Goal: Task Accomplishment & Management: Manage account settings

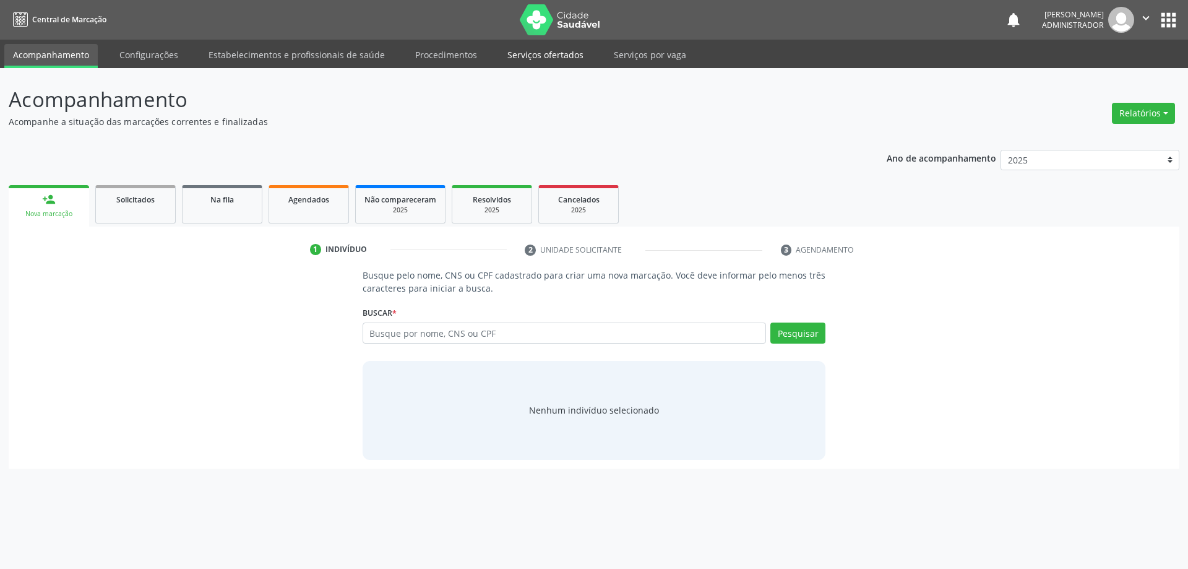
click at [515, 56] on link "Serviços ofertados" at bounding box center [545, 55] width 93 height 22
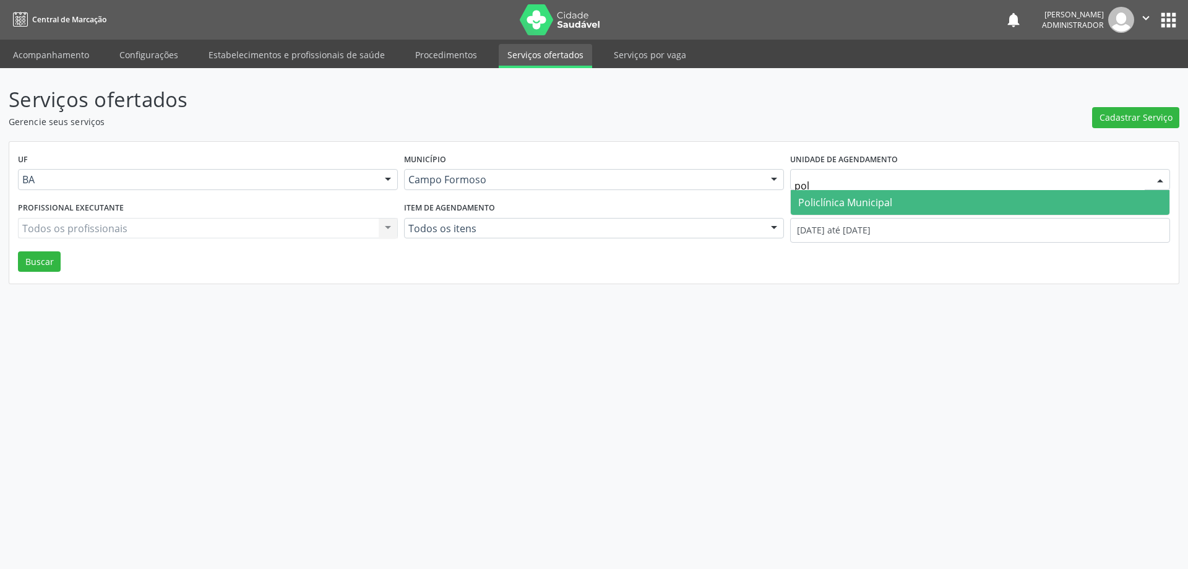
type input "poli"
click at [835, 197] on span "Policlínica Municipal" at bounding box center [845, 202] width 94 height 14
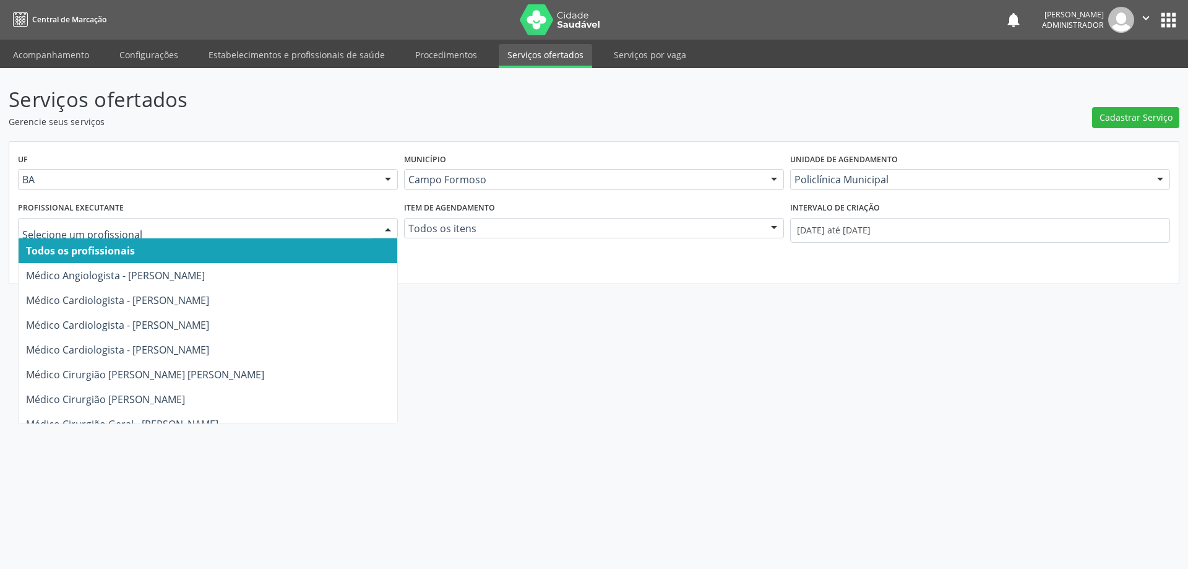
click at [389, 226] on div at bounding box center [388, 228] width 19 height 21
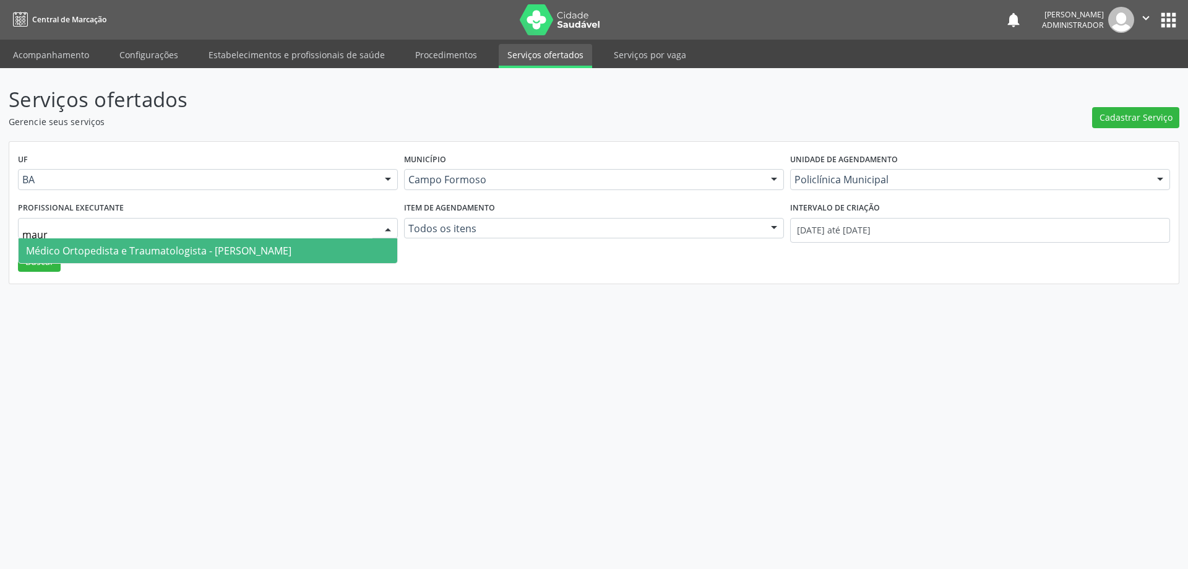
type input "mauri"
click at [291, 252] on span "Médico Ortopedista e Traumatologista - [PERSON_NAME]" at bounding box center [158, 251] width 265 height 14
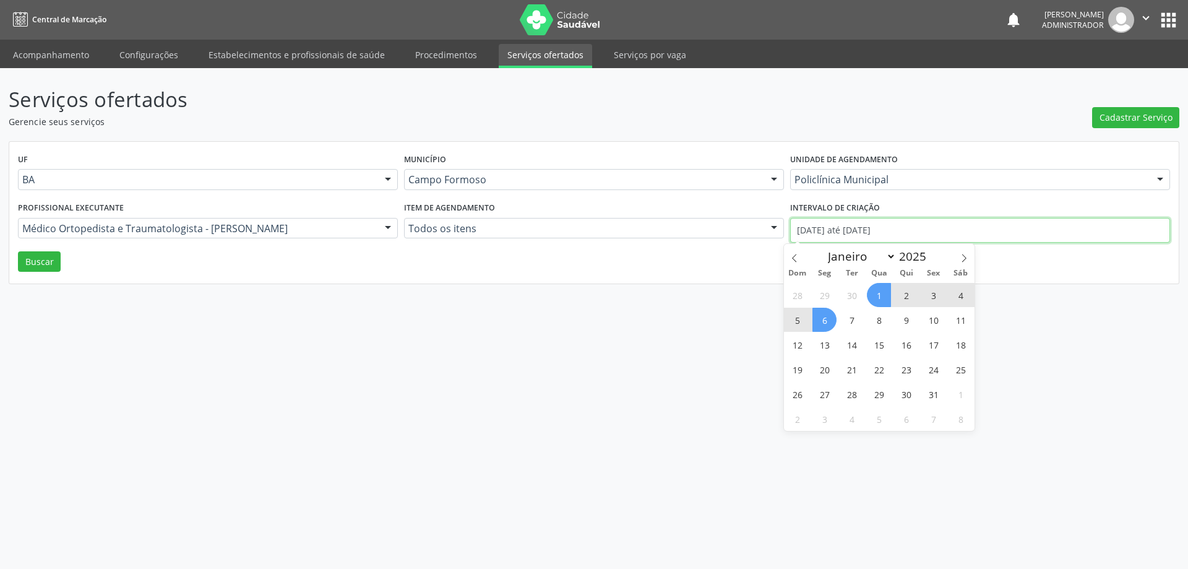
click at [829, 231] on input "01/10/2025 até 06/10/2025" at bounding box center [980, 230] width 380 height 25
click at [791, 262] on icon at bounding box center [794, 258] width 9 height 9
select select "8"
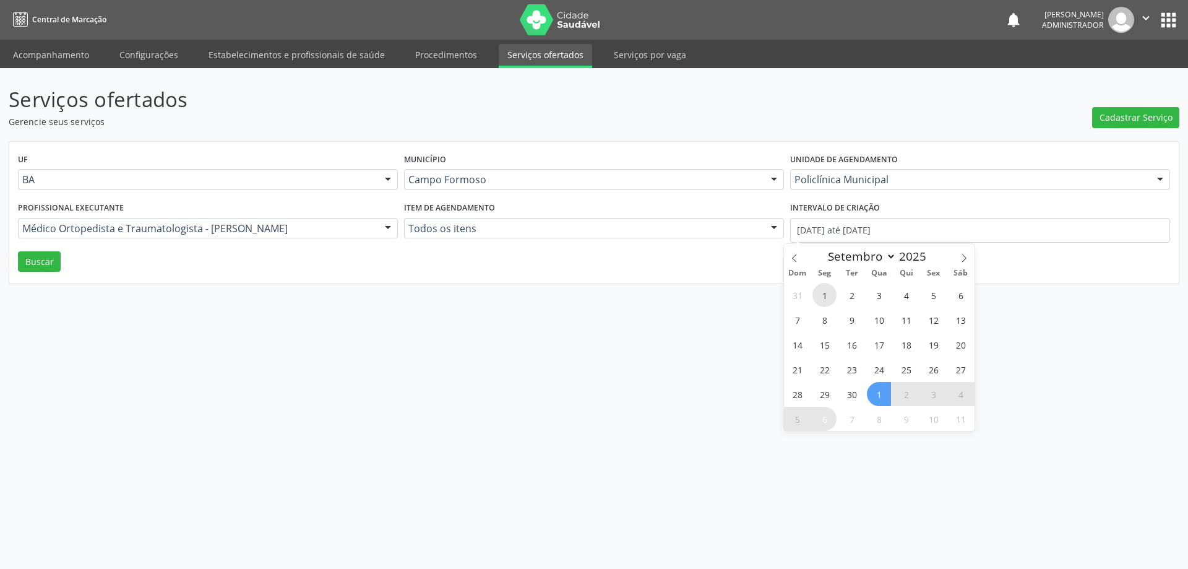
click at [825, 298] on span "1" at bounding box center [824, 295] width 24 height 24
type input "01/09/2025"
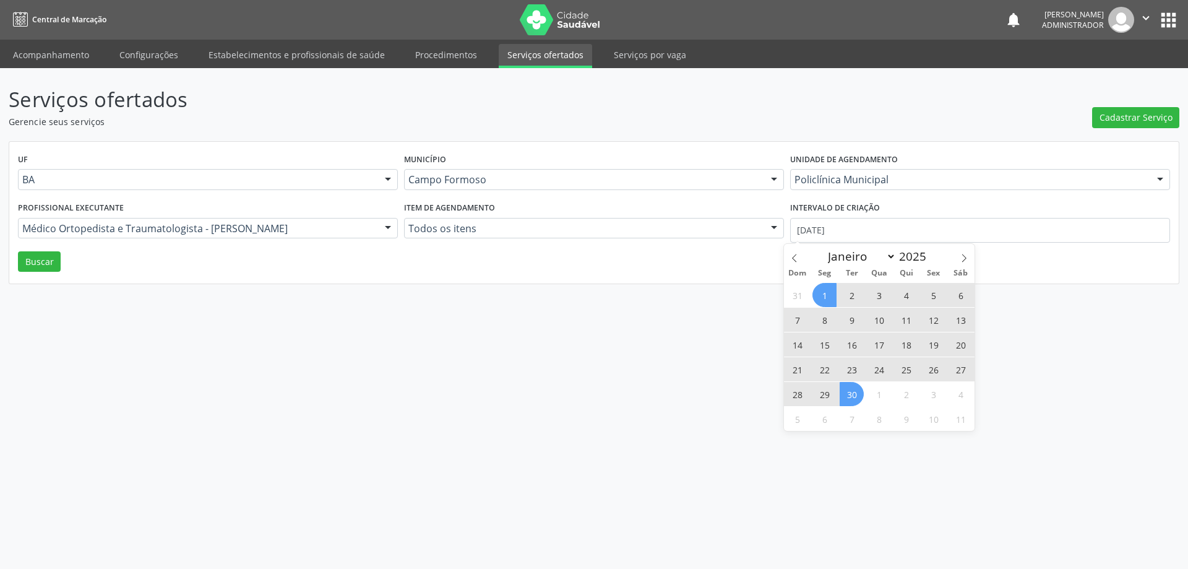
click at [851, 389] on span "30" at bounding box center [852, 394] width 24 height 24
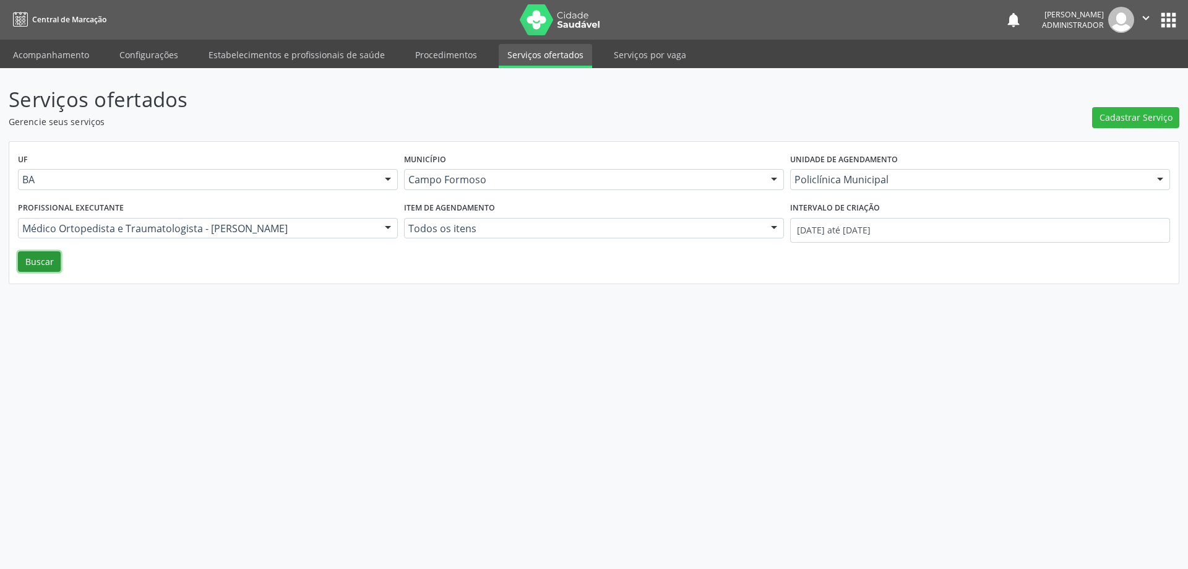
click at [43, 258] on button "Buscar" at bounding box center [39, 261] width 43 height 21
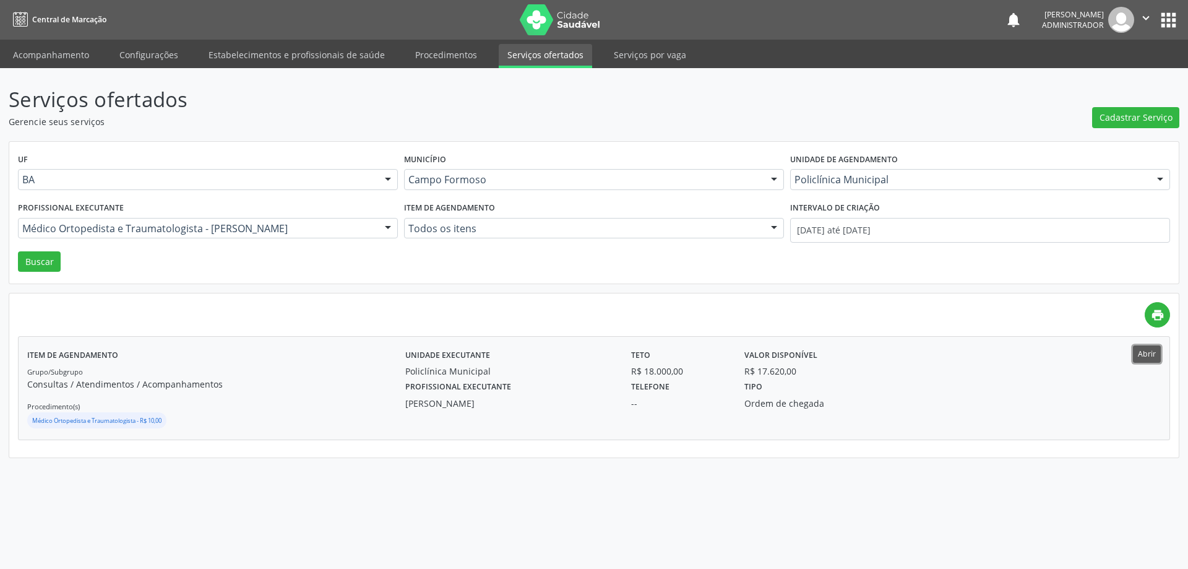
click at [1153, 356] on button "Abrir" at bounding box center [1147, 353] width 28 height 17
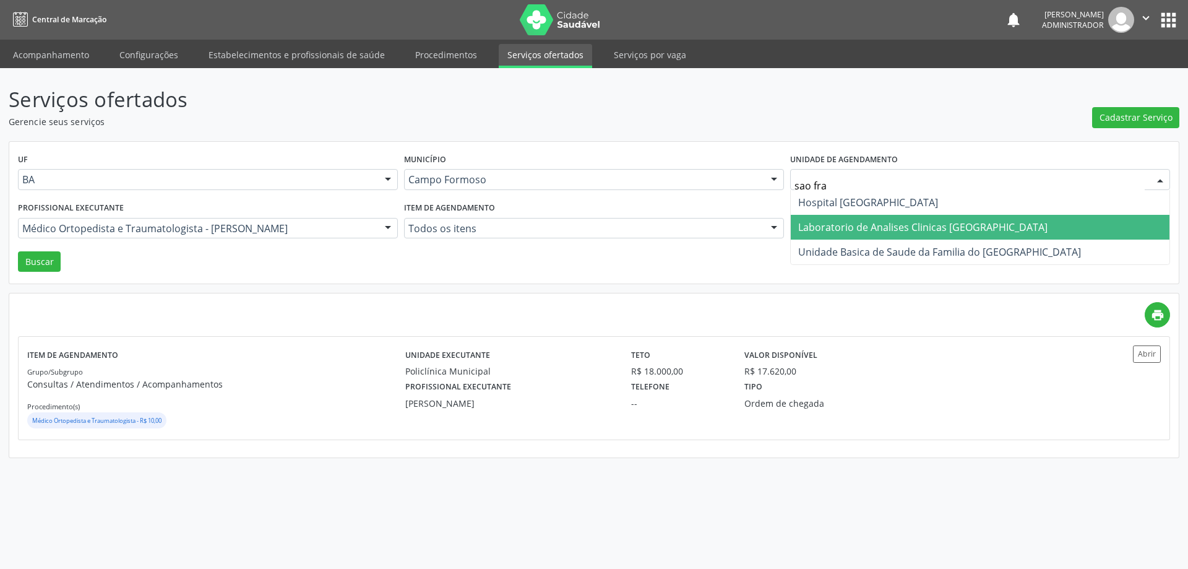
click at [810, 228] on span "Laboratorio de Analises Clinicas Sao Francisco" at bounding box center [922, 227] width 249 height 14
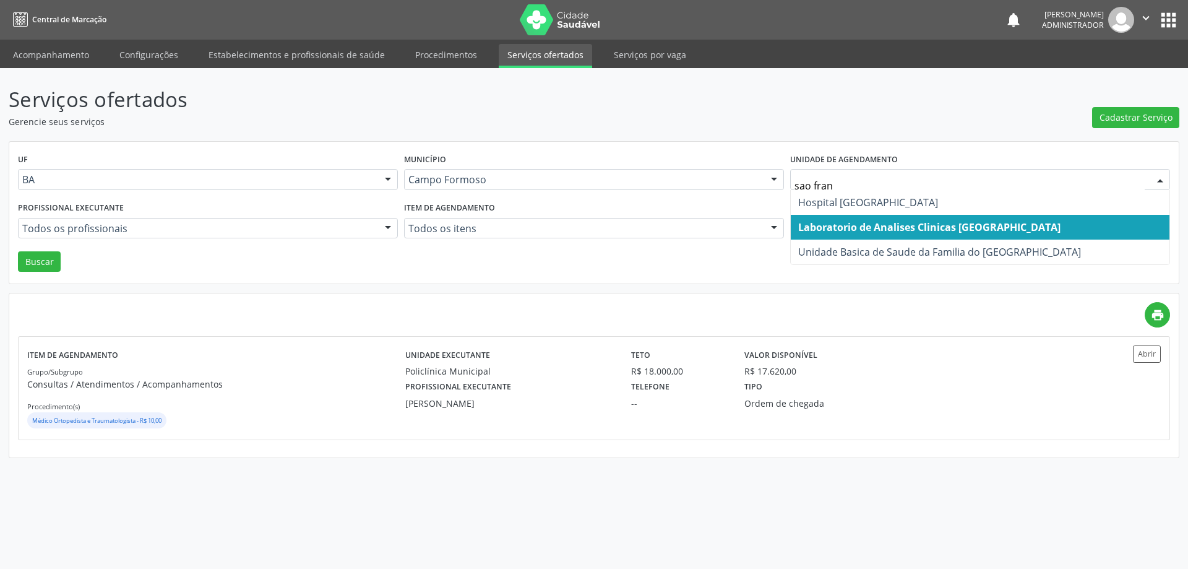
type input "sao franc"
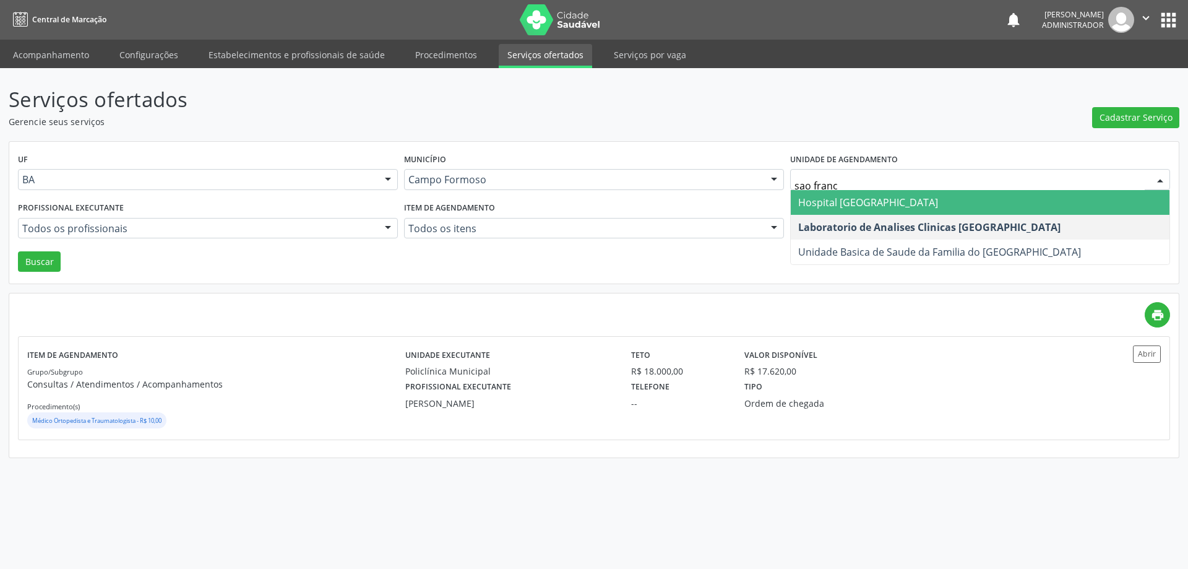
click at [831, 204] on span "Hospital Sao Francisco" at bounding box center [868, 202] width 140 height 14
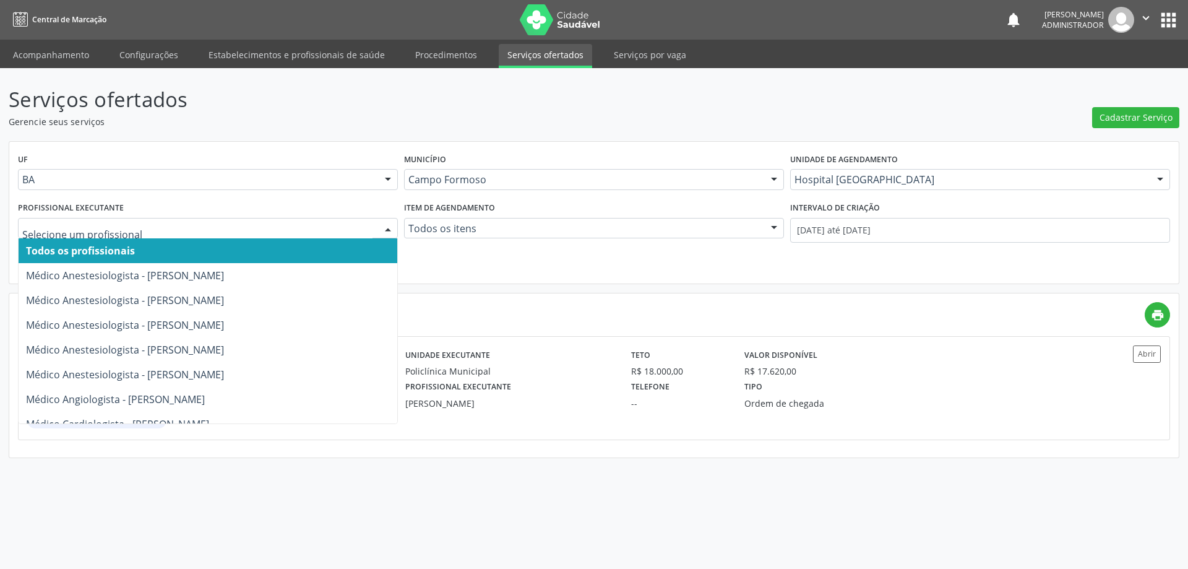
click at [384, 226] on div at bounding box center [388, 228] width 19 height 21
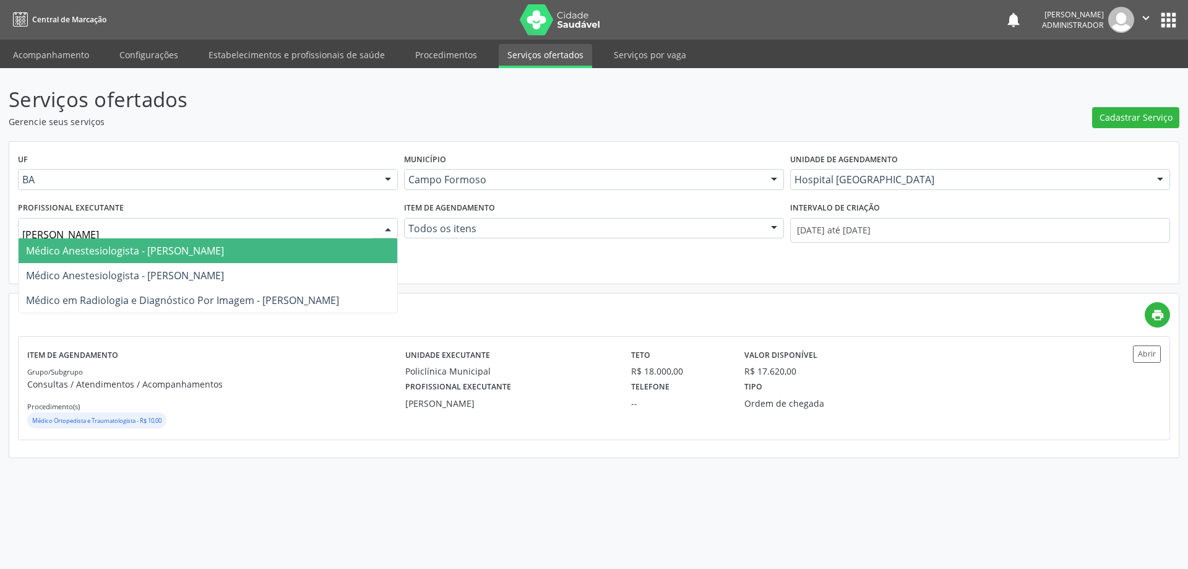
type input "joel"
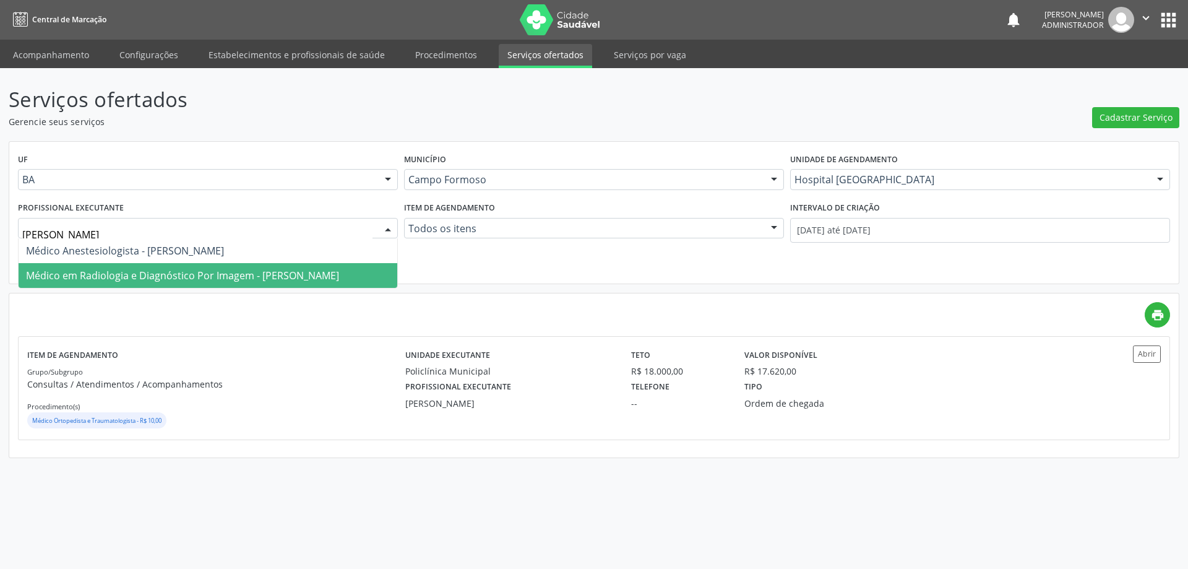
click at [228, 276] on span "Médico em Radiologia e Diagnóstico Por Imagem - Joel da Rocha Almeida" at bounding box center [182, 276] width 313 height 14
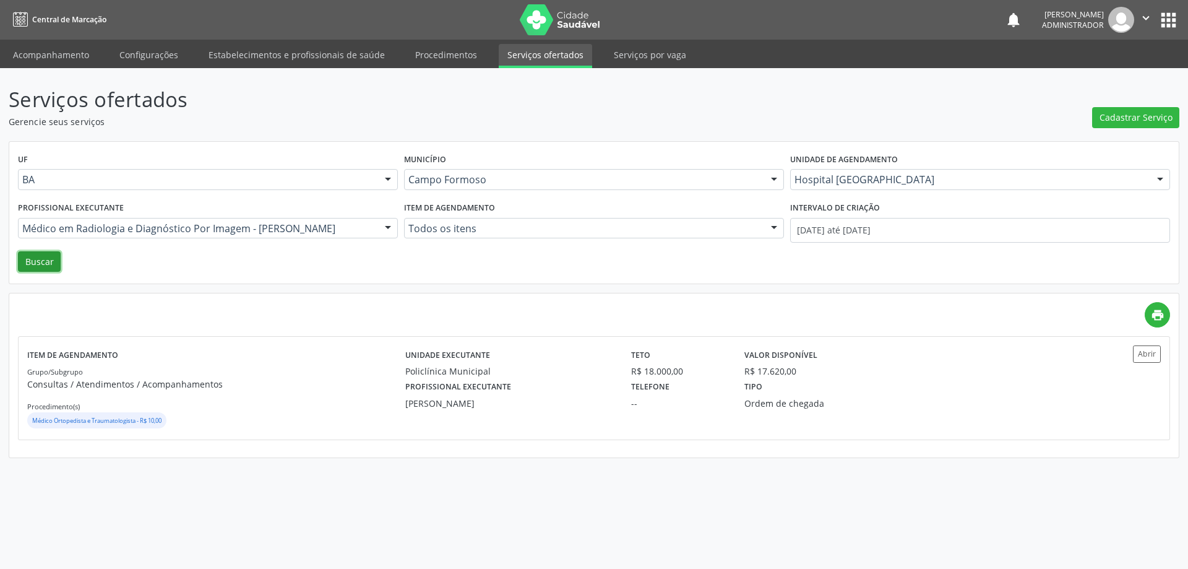
click at [38, 267] on button "Buscar" at bounding box center [39, 261] width 43 height 21
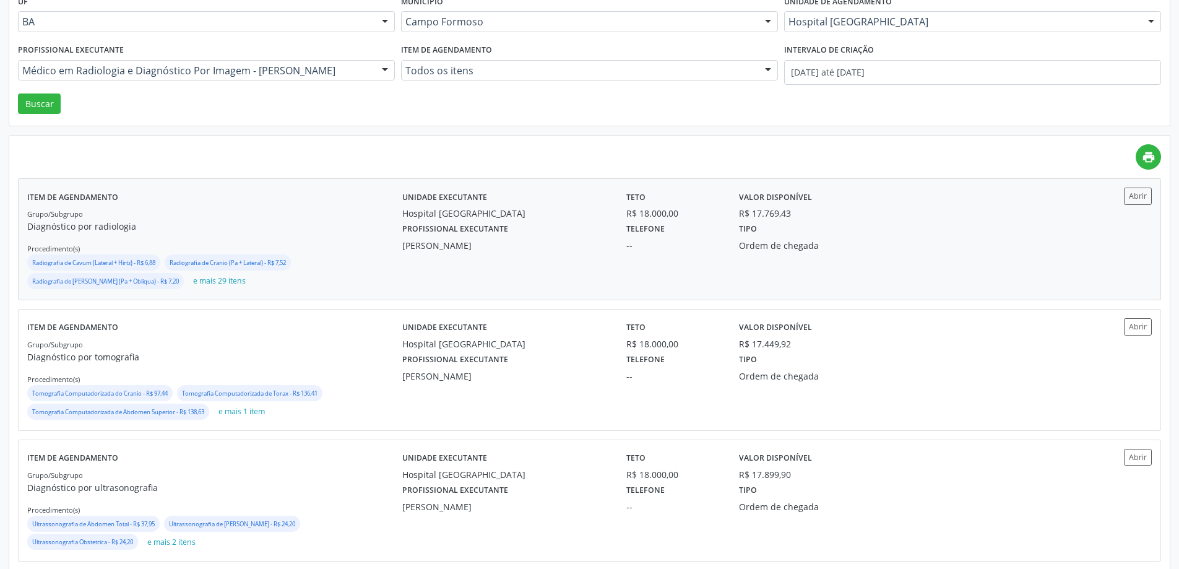
scroll to position [309, 0]
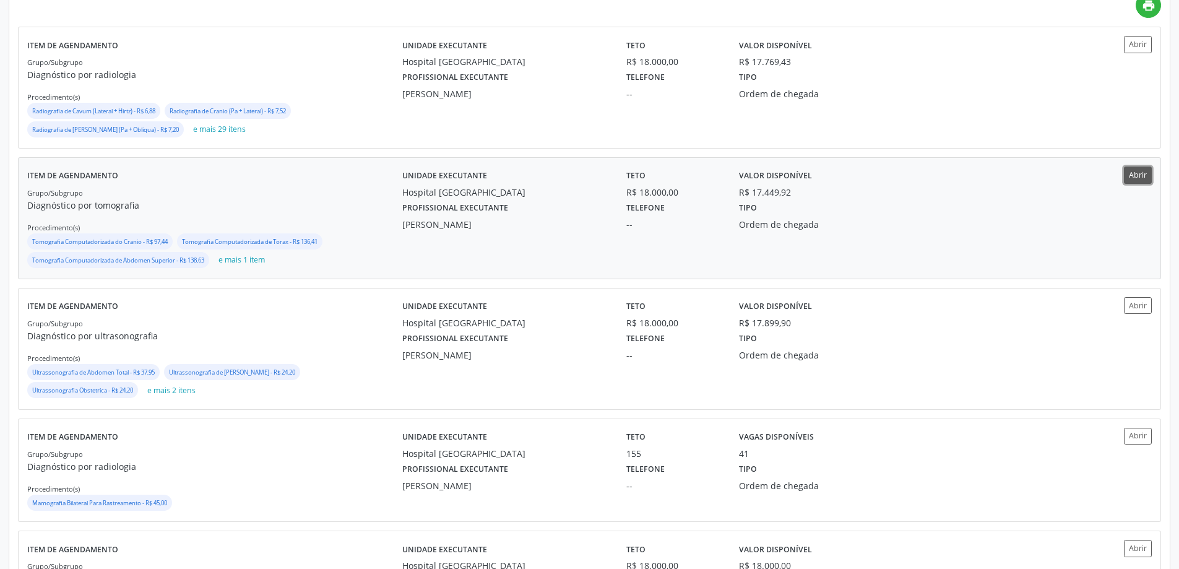
click at [1139, 175] on button "Abrir" at bounding box center [1137, 174] width 28 height 17
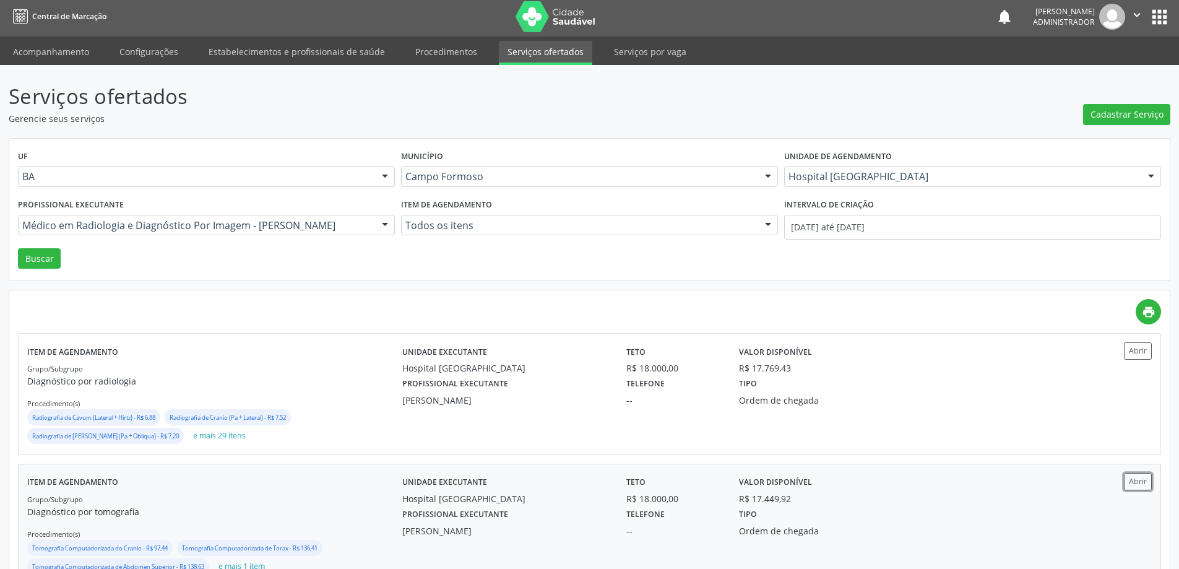
scroll to position [0, 0]
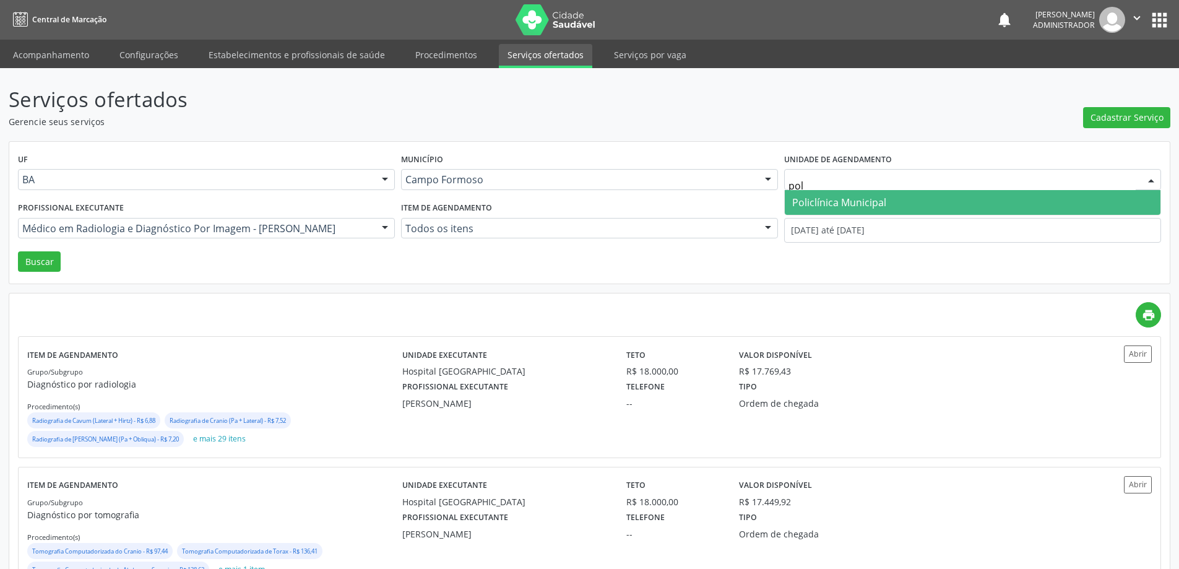
type input "poli"
click at [867, 205] on span "Policlínica Municipal" at bounding box center [839, 202] width 94 height 14
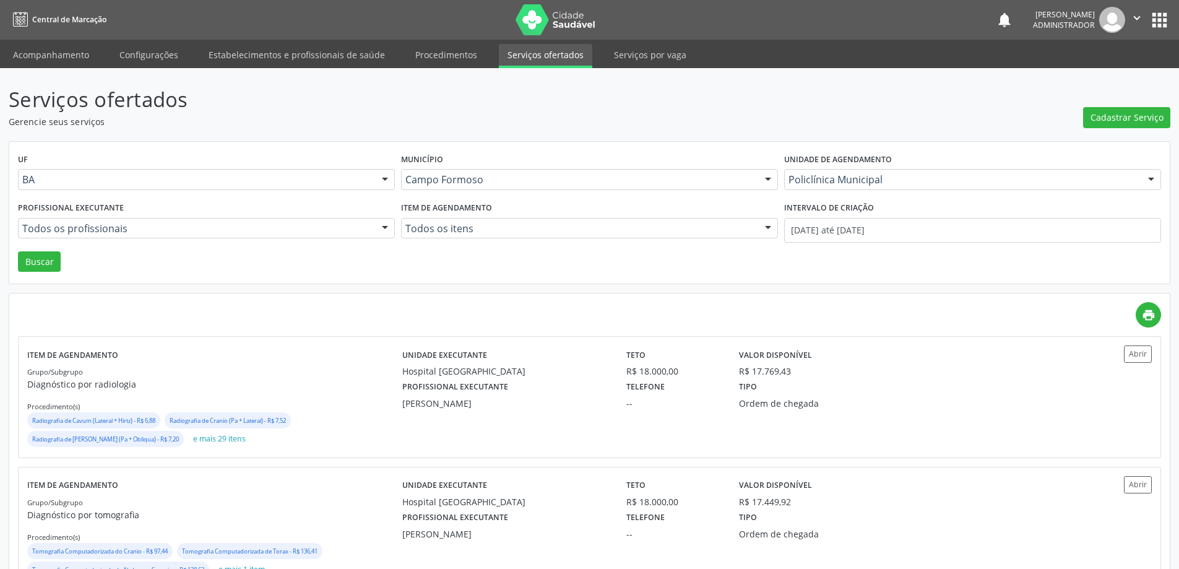
click at [383, 228] on div at bounding box center [385, 228] width 19 height 21
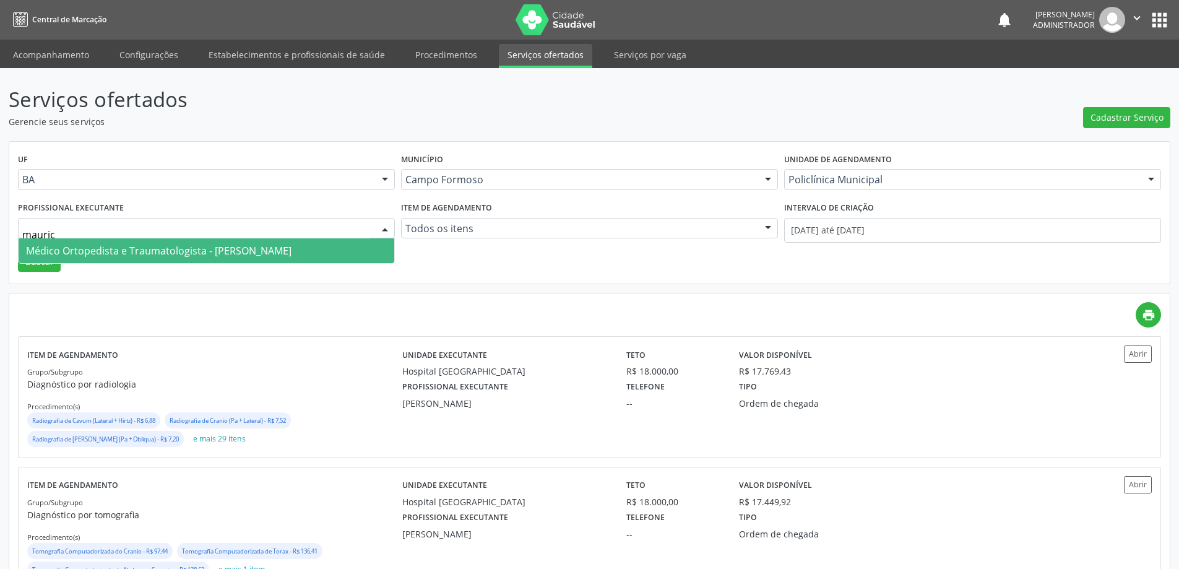
click at [359, 244] on span "Médico Ortopedista e Traumatologista - Mauricio Cardoso Ribeiro Junior" at bounding box center [207, 250] width 376 height 25
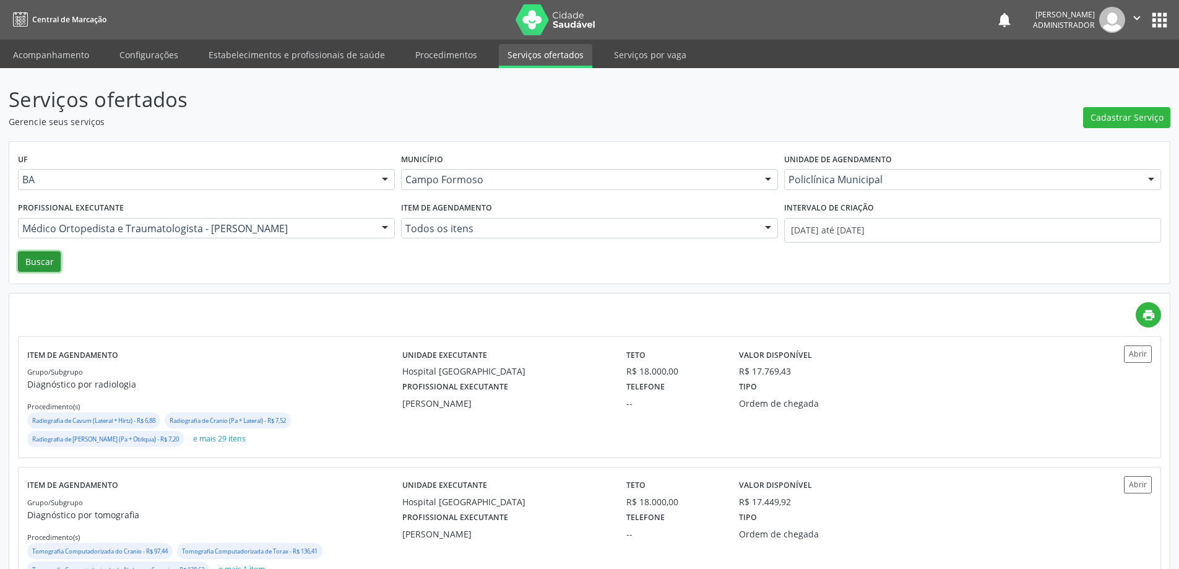
click at [24, 254] on button "Buscar" at bounding box center [39, 261] width 43 height 21
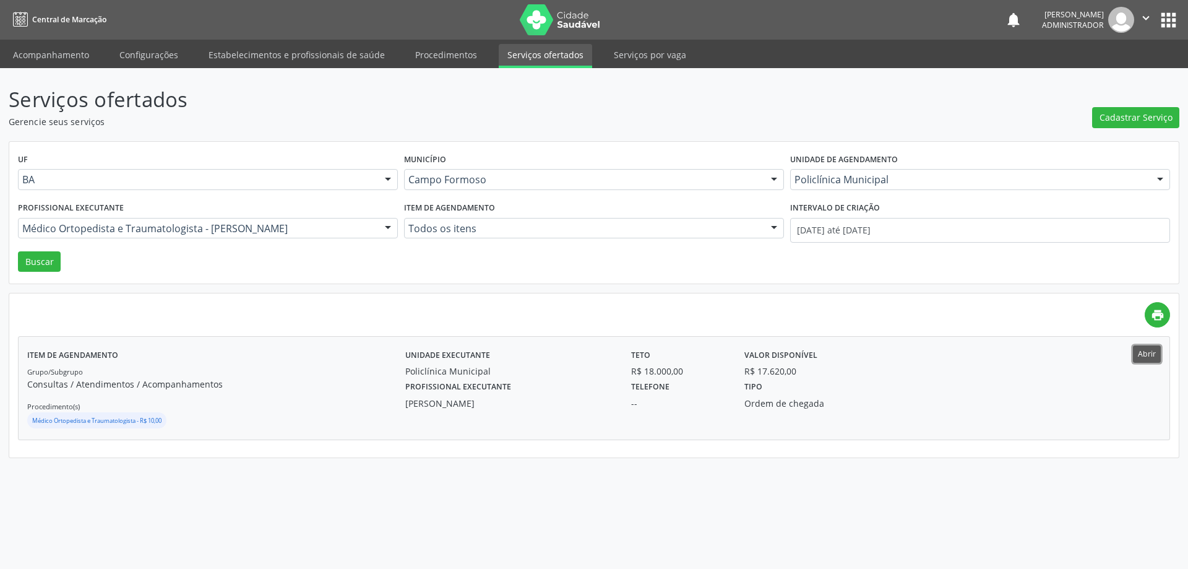
click at [1155, 358] on button "Abrir" at bounding box center [1147, 353] width 28 height 17
click at [389, 226] on div at bounding box center [388, 228] width 19 height 21
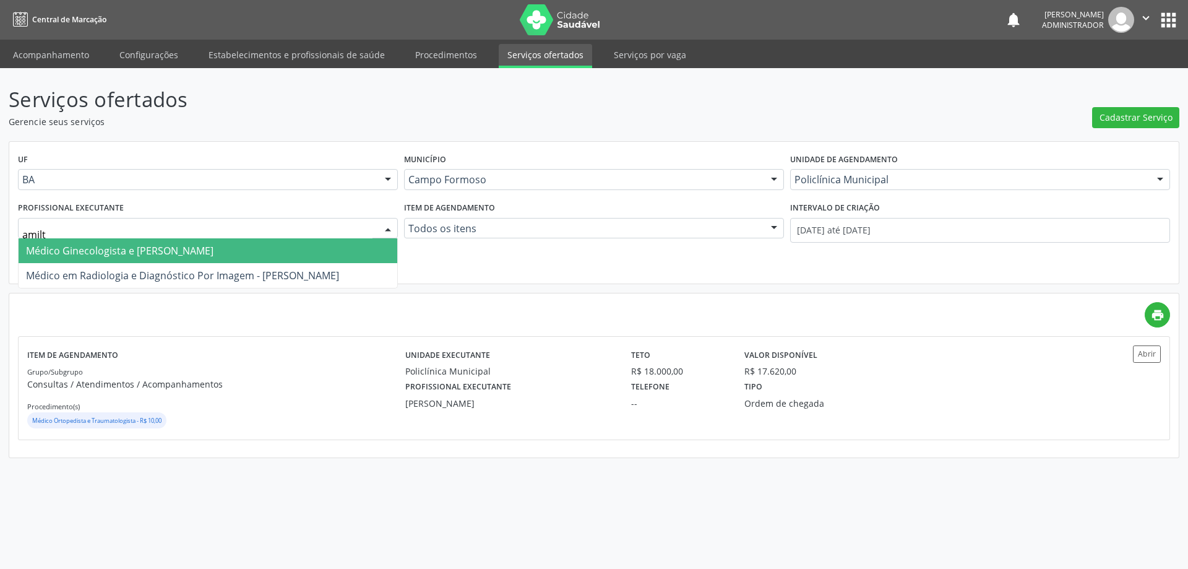
type input "amilto"
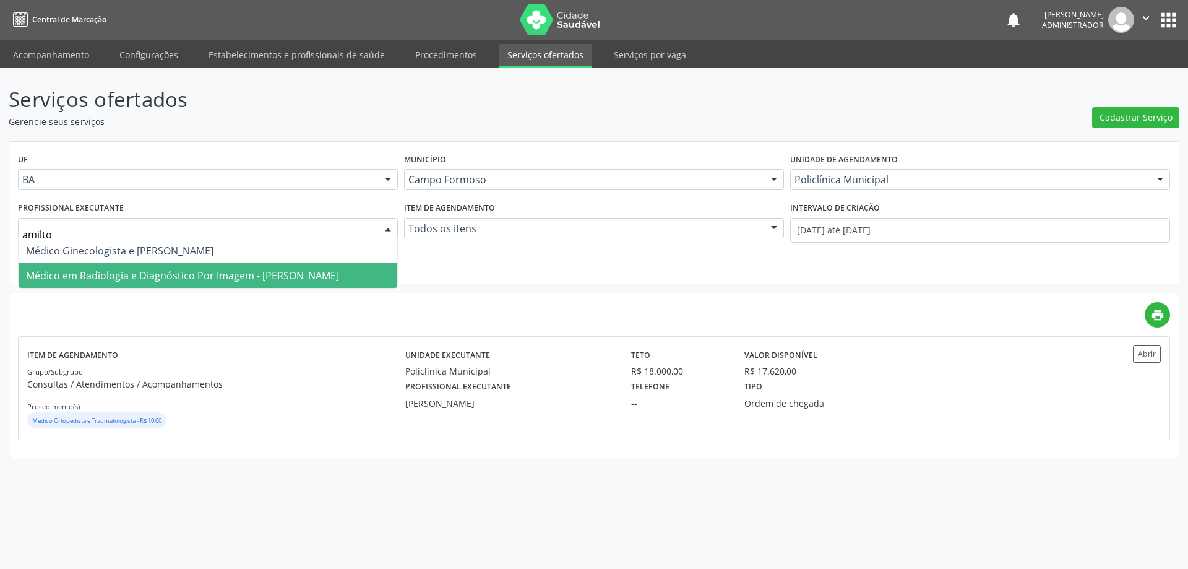
click at [352, 275] on span "Médico em Radiologia e Diagnóstico Por Imagem - Amilton Soares" at bounding box center [208, 275] width 379 height 25
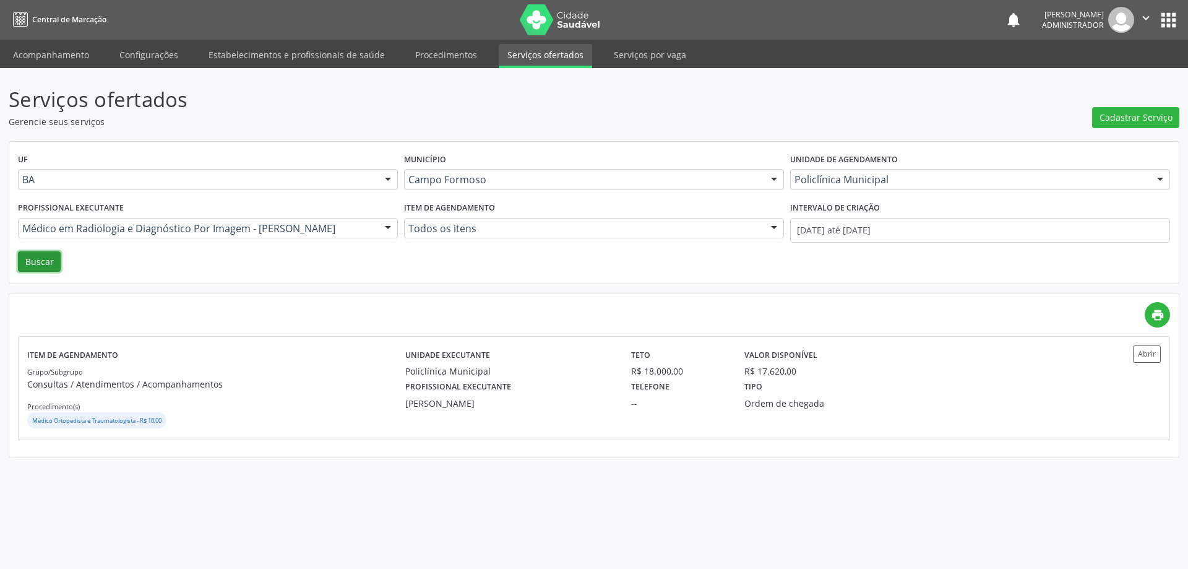
click at [38, 262] on button "Buscar" at bounding box center [39, 261] width 43 height 21
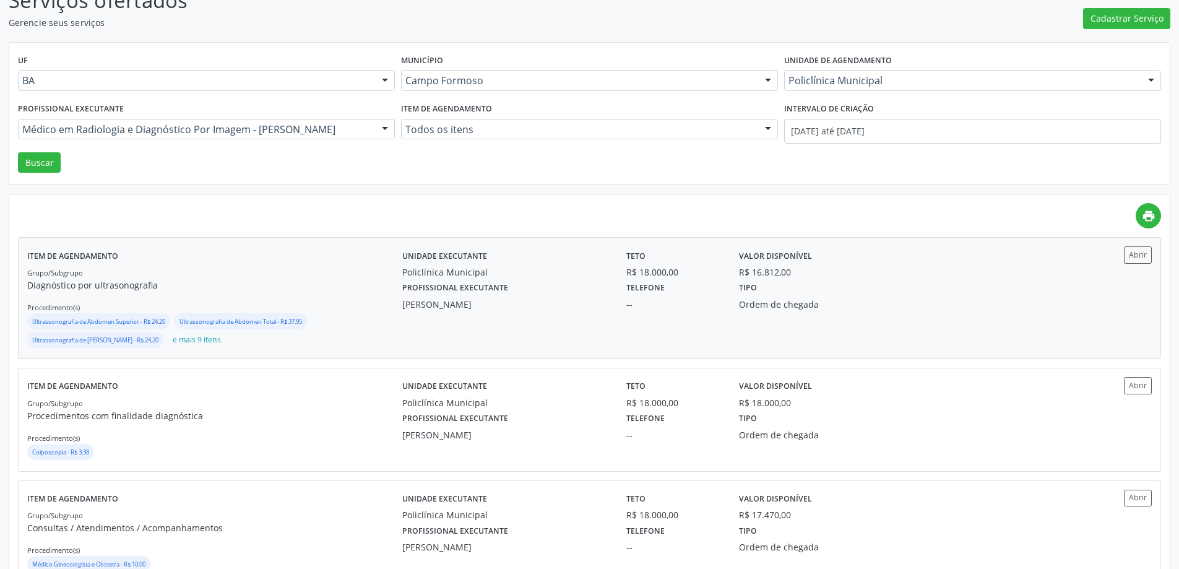
scroll to position [124, 0]
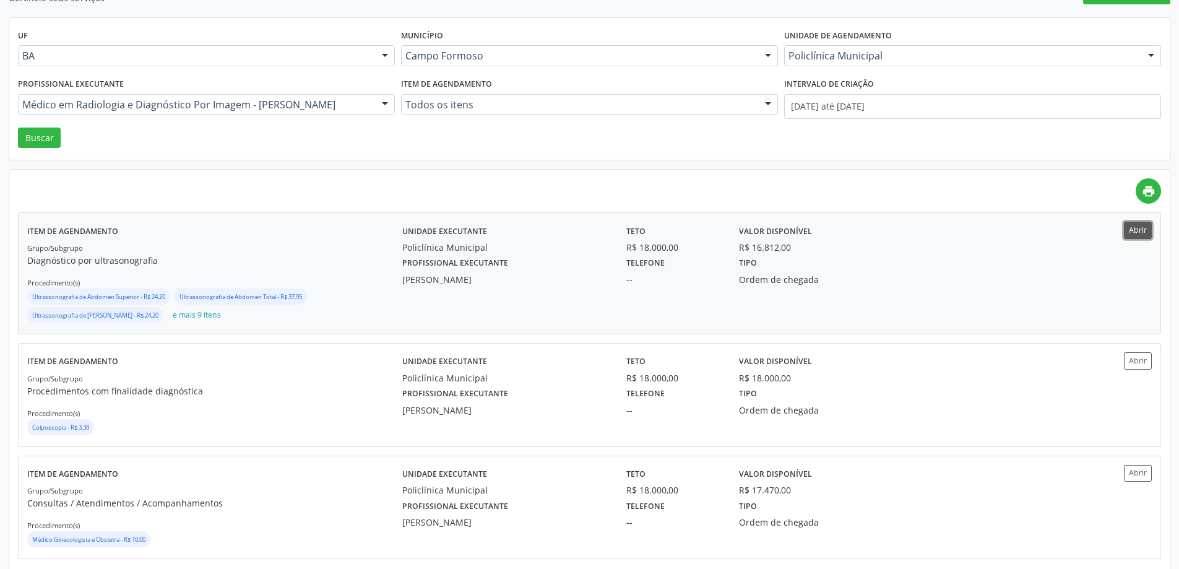
click at [1136, 234] on button "Abrir" at bounding box center [1137, 229] width 28 height 17
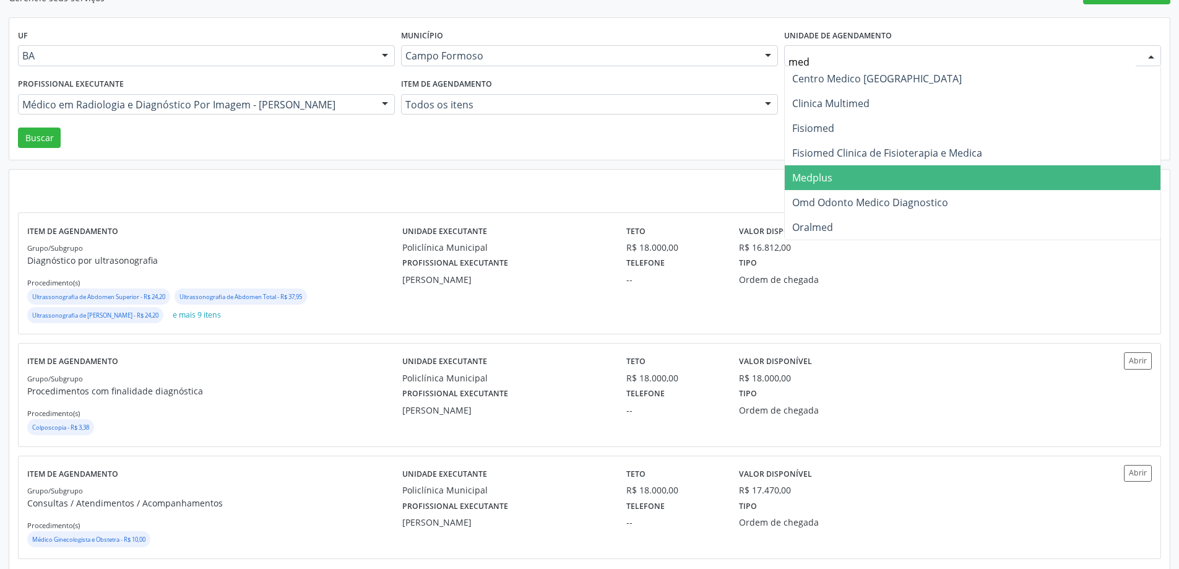
click at [809, 173] on span "Medplus" at bounding box center [812, 178] width 40 height 14
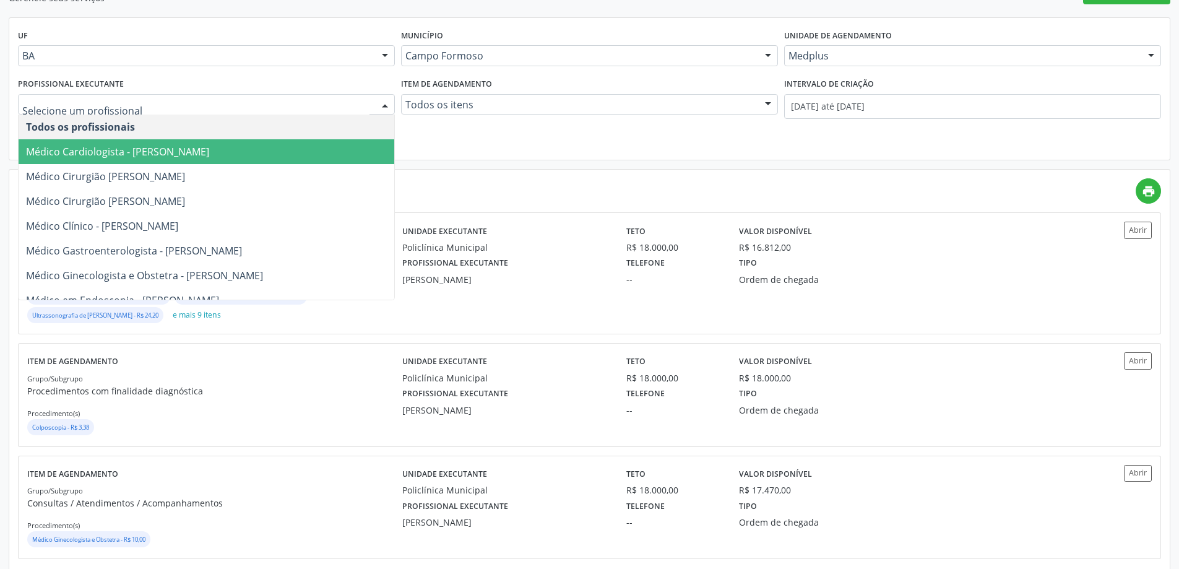
click at [380, 98] on div at bounding box center [385, 105] width 19 height 21
click at [289, 147] on span "Médico Cardiologista - Antonio Miranda Rocha Junior" at bounding box center [207, 151] width 376 height 25
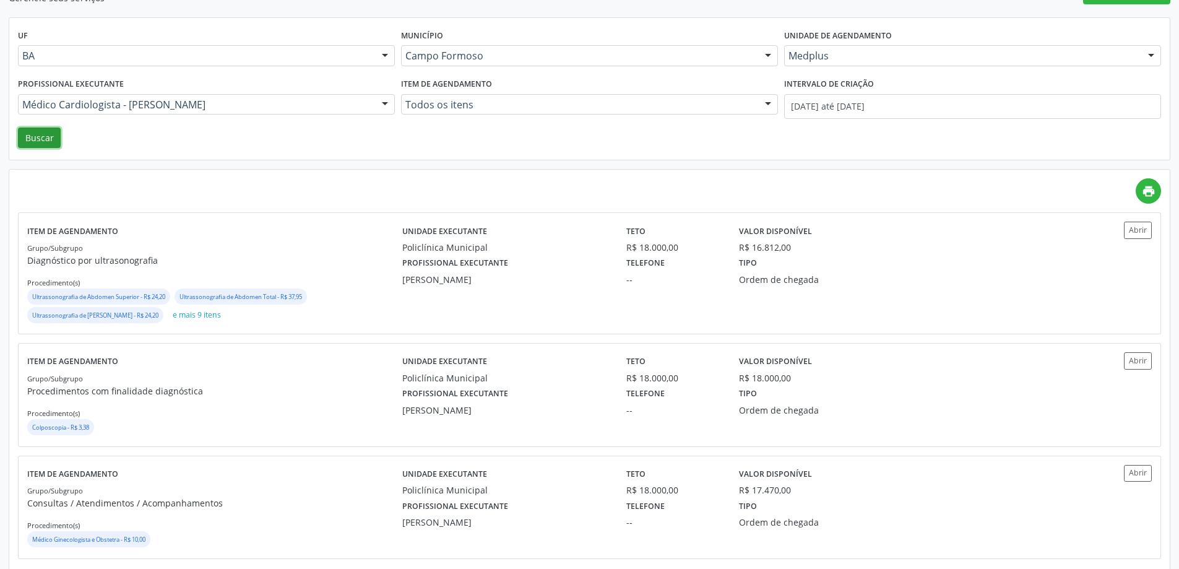
drag, startPoint x: 42, startPoint y: 142, endPoint x: 49, endPoint y: 142, distance: 6.8
click at [44, 142] on button "Buscar" at bounding box center [39, 137] width 43 height 21
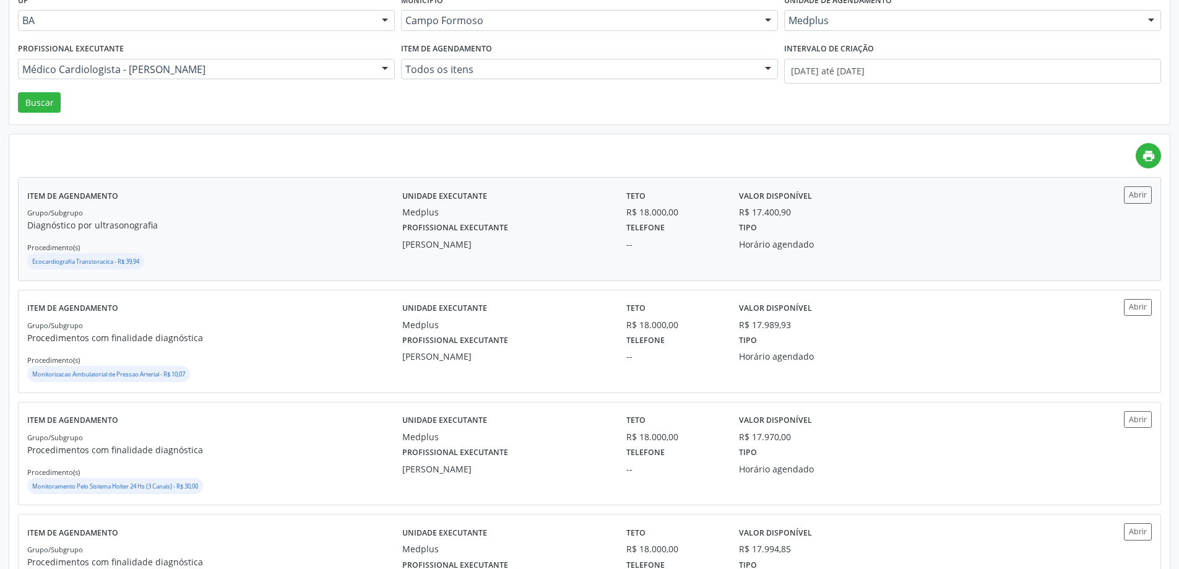
scroll to position [186, 0]
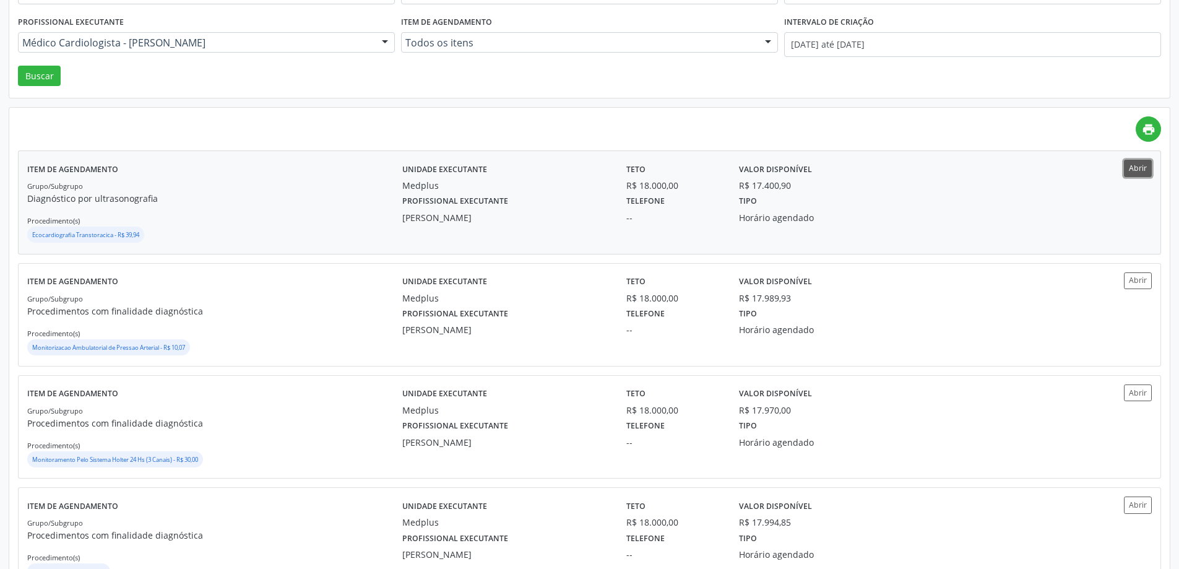
click at [1141, 166] on button "Abrir" at bounding box center [1137, 168] width 28 height 17
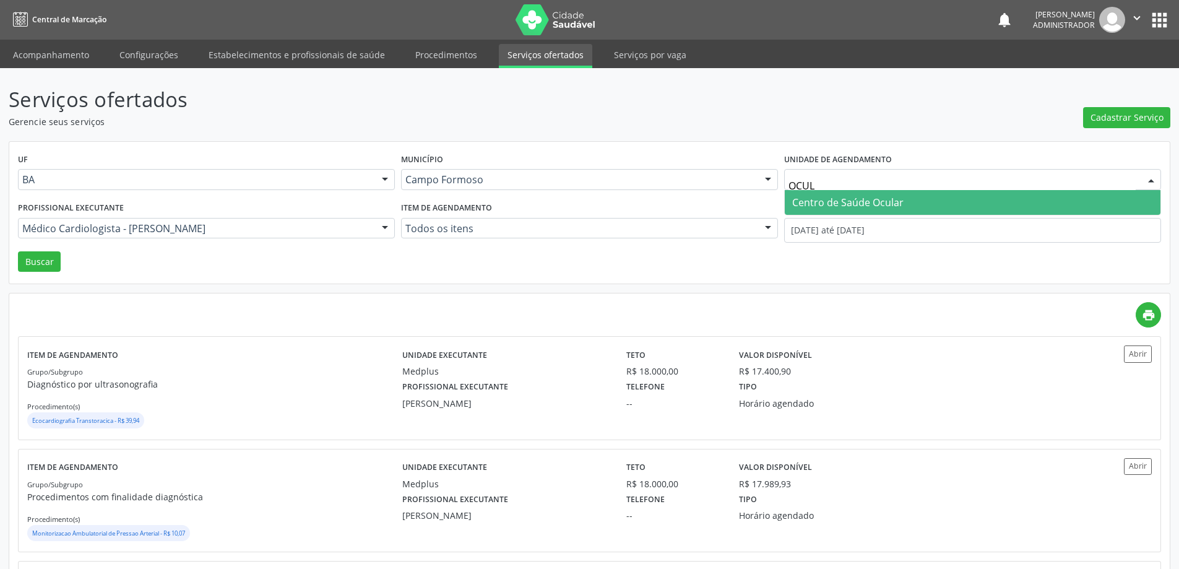
type input "OCULA"
click at [841, 205] on span "Centro de Saúde Ocular" at bounding box center [847, 202] width 111 height 14
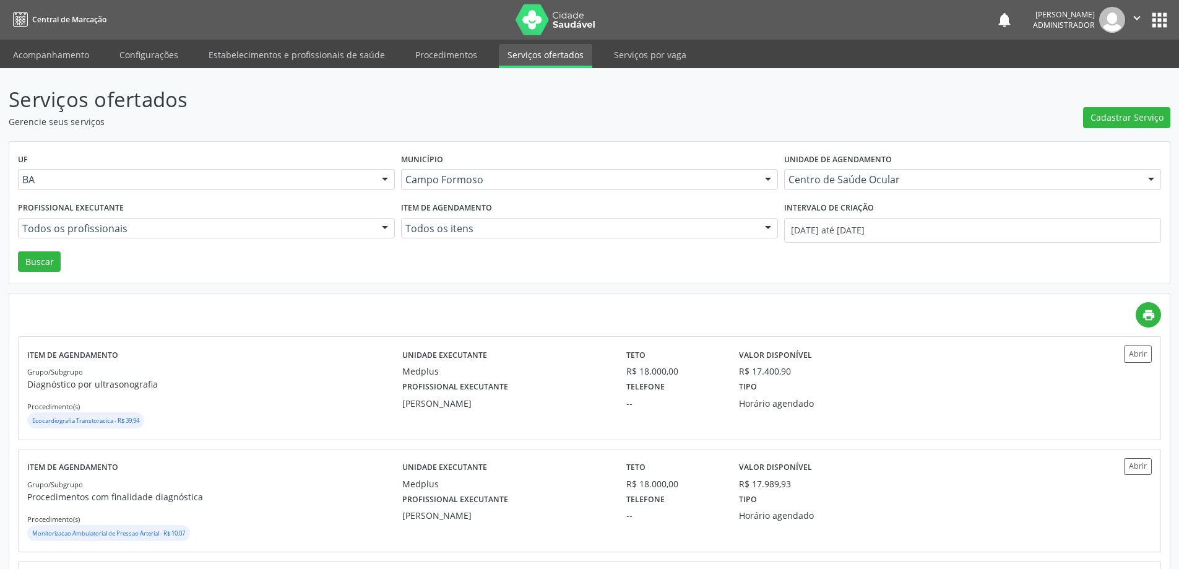
click at [382, 227] on div at bounding box center [385, 228] width 19 height 21
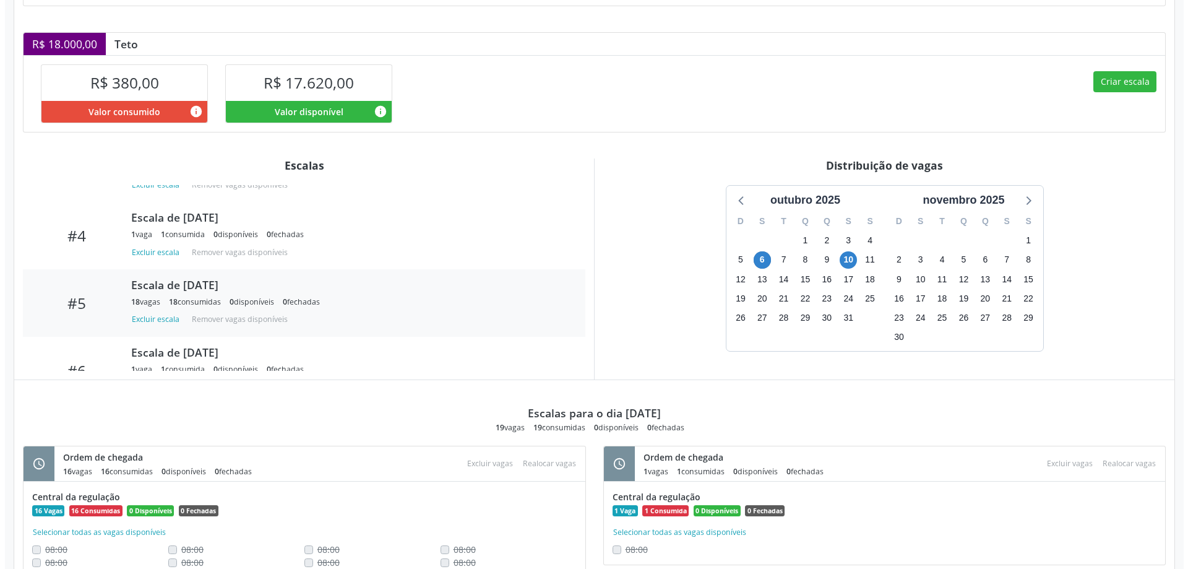
scroll to position [203, 0]
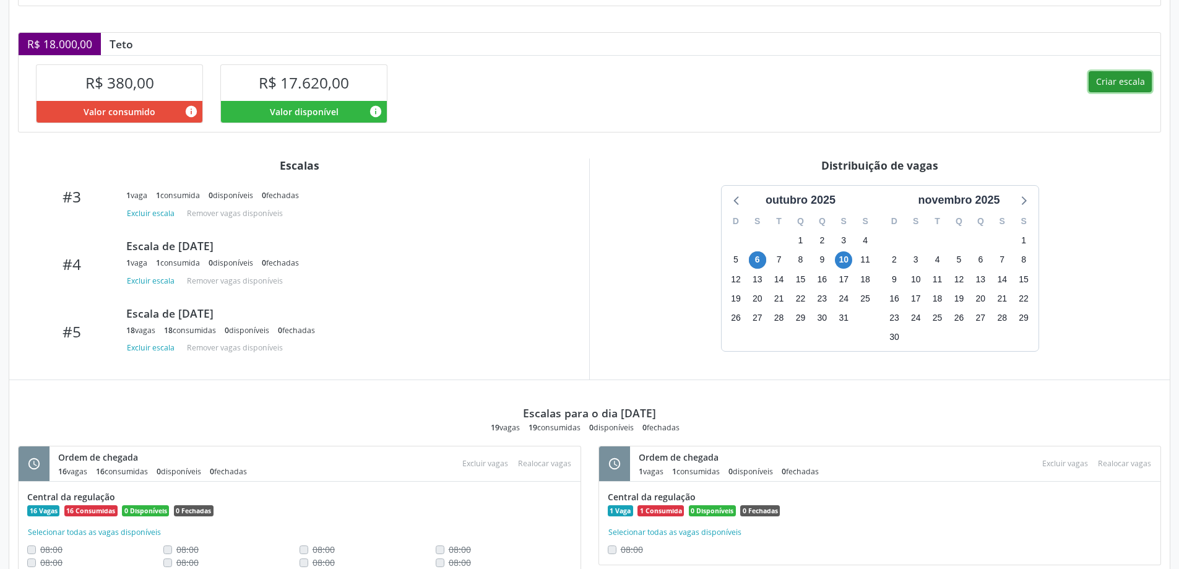
click at [1098, 81] on button "Criar escala" at bounding box center [1119, 81] width 63 height 21
select select "9"
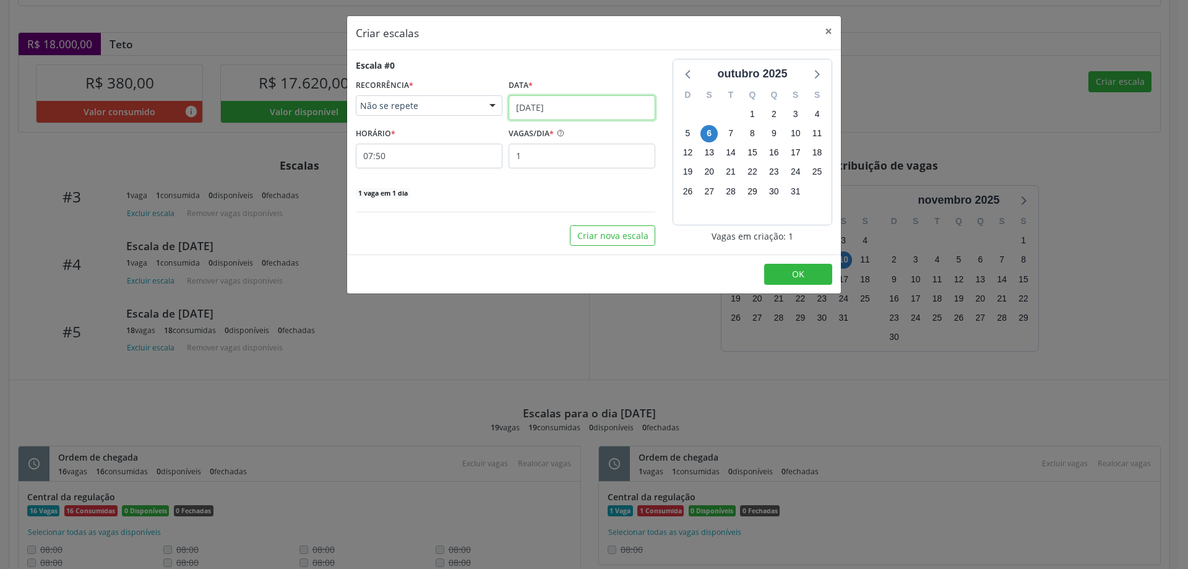
click at [549, 100] on input "06/10/2025" at bounding box center [582, 107] width 147 height 25
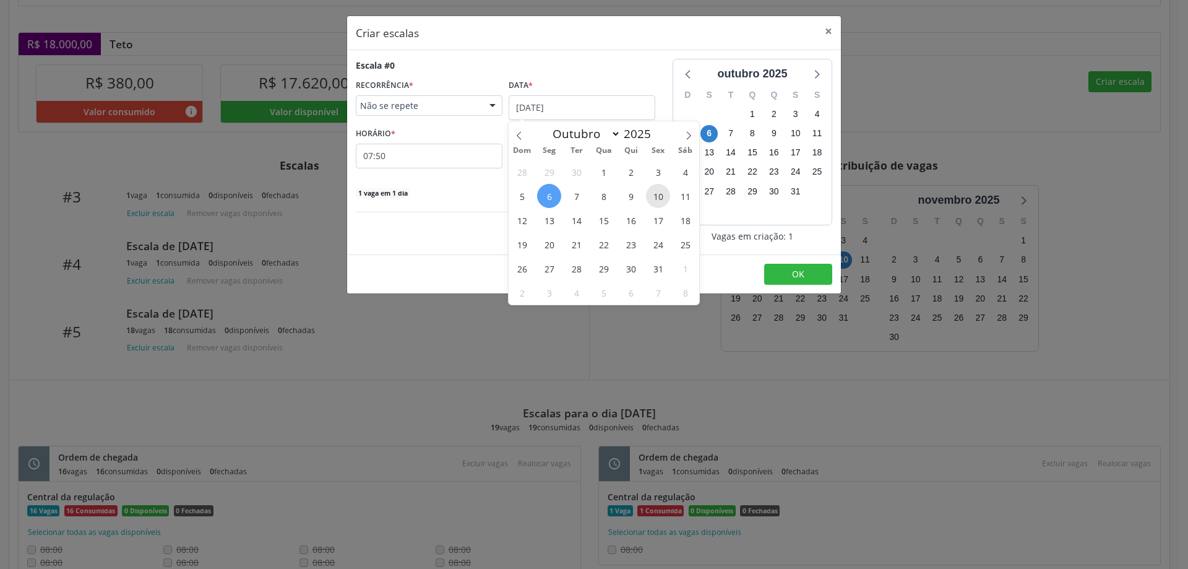
click at [661, 192] on span "10" at bounding box center [658, 196] width 24 height 24
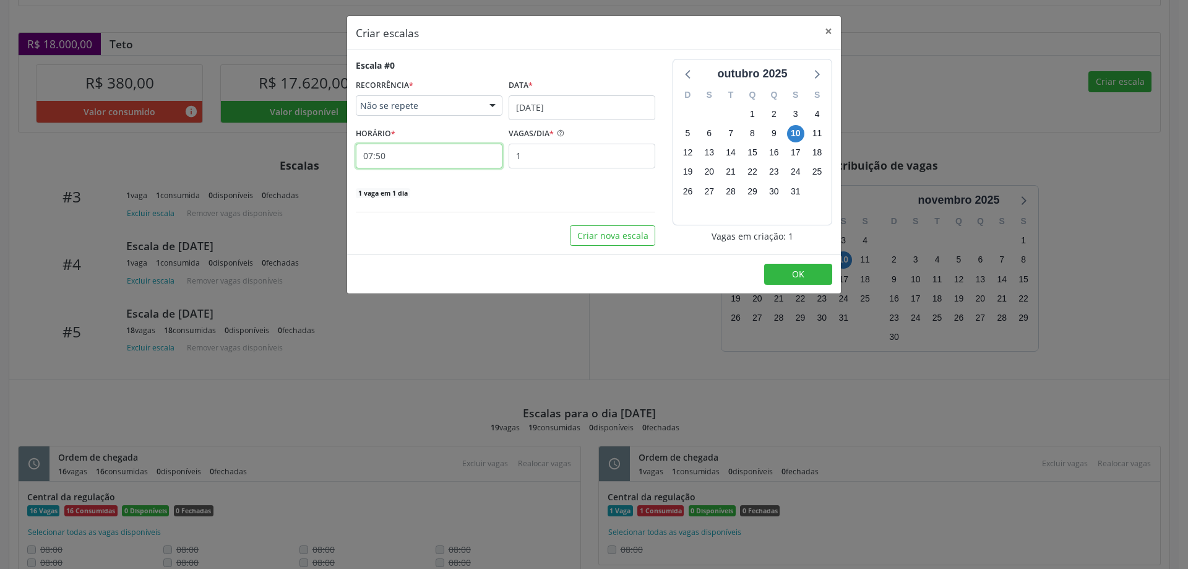
click at [458, 155] on input "07:50" at bounding box center [429, 156] width 147 height 25
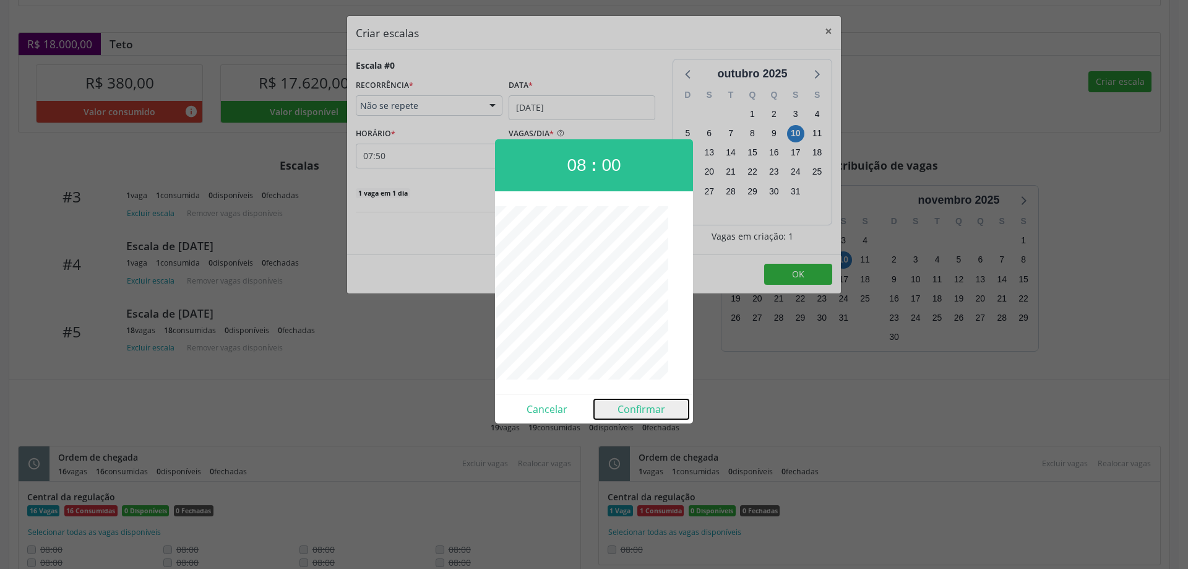
click at [642, 411] on button "Confirmar" at bounding box center [641, 409] width 95 height 20
type input "08:00"
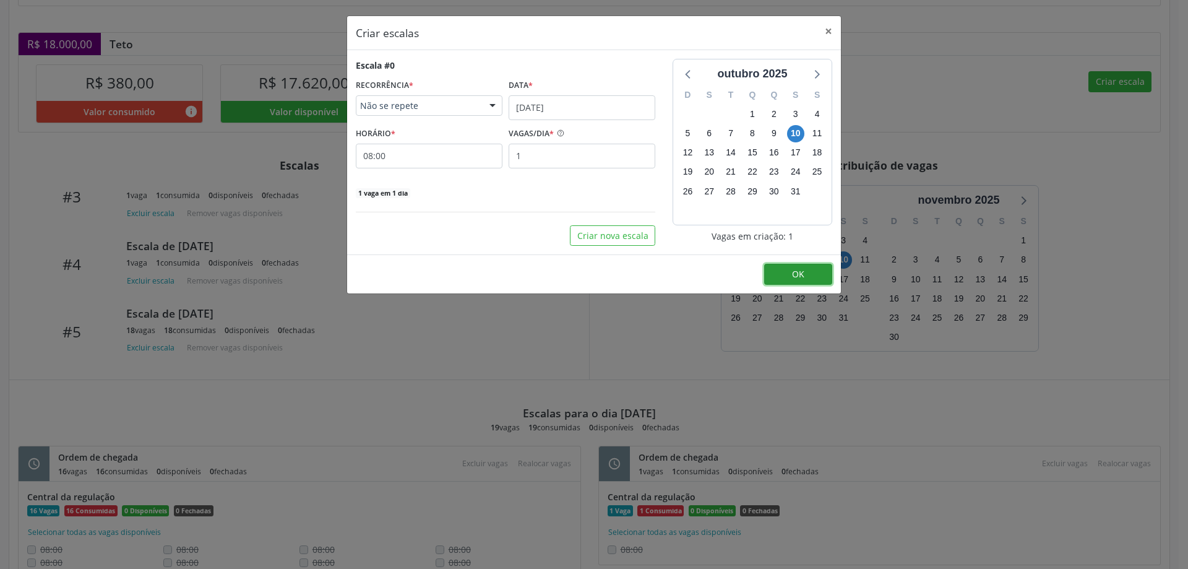
click at [789, 268] on button "OK" at bounding box center [798, 274] width 68 height 21
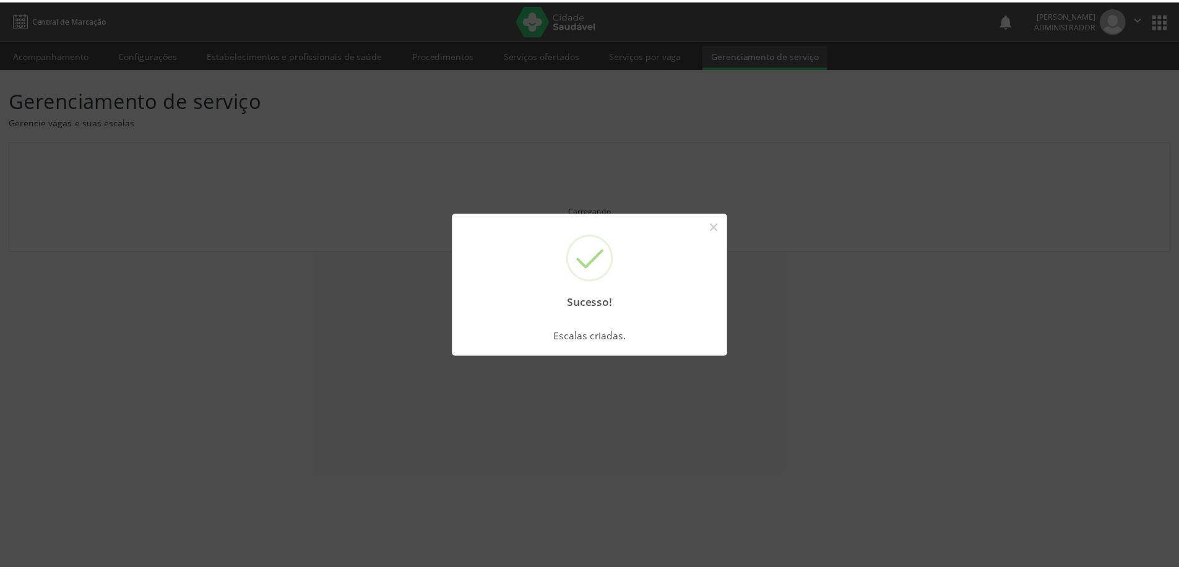
scroll to position [0, 0]
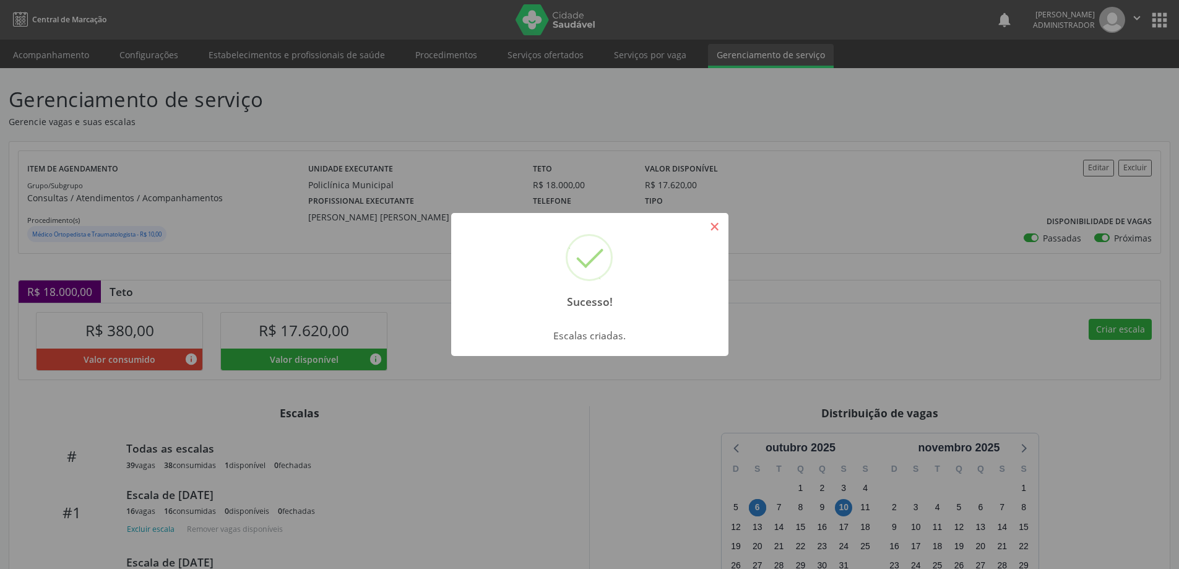
click at [715, 222] on button "×" at bounding box center [714, 226] width 21 height 21
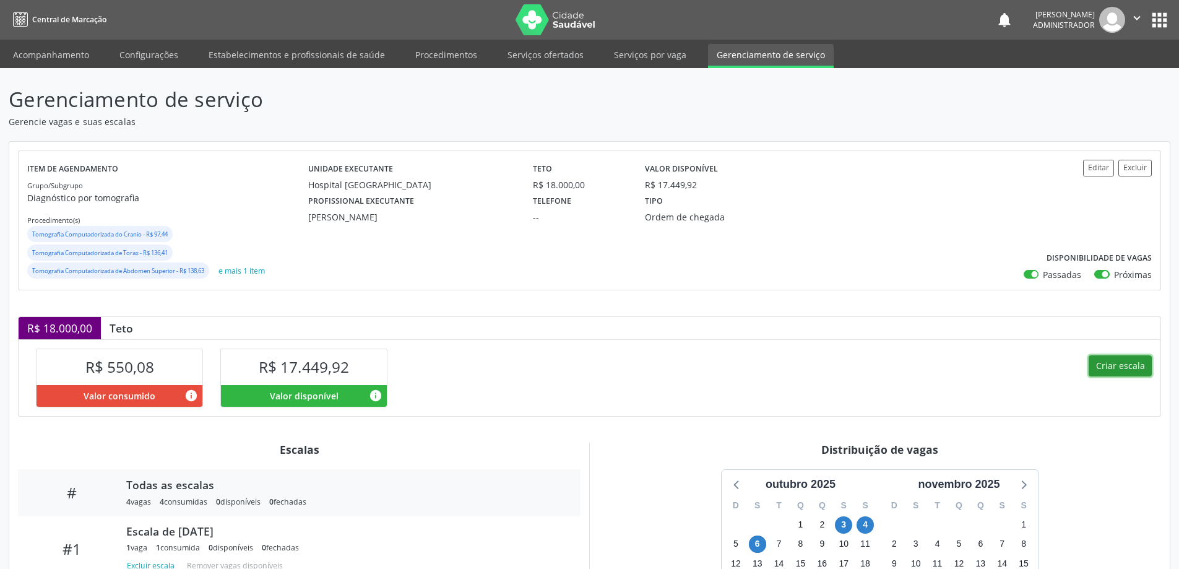
click at [1119, 367] on button "Criar escala" at bounding box center [1119, 365] width 63 height 21
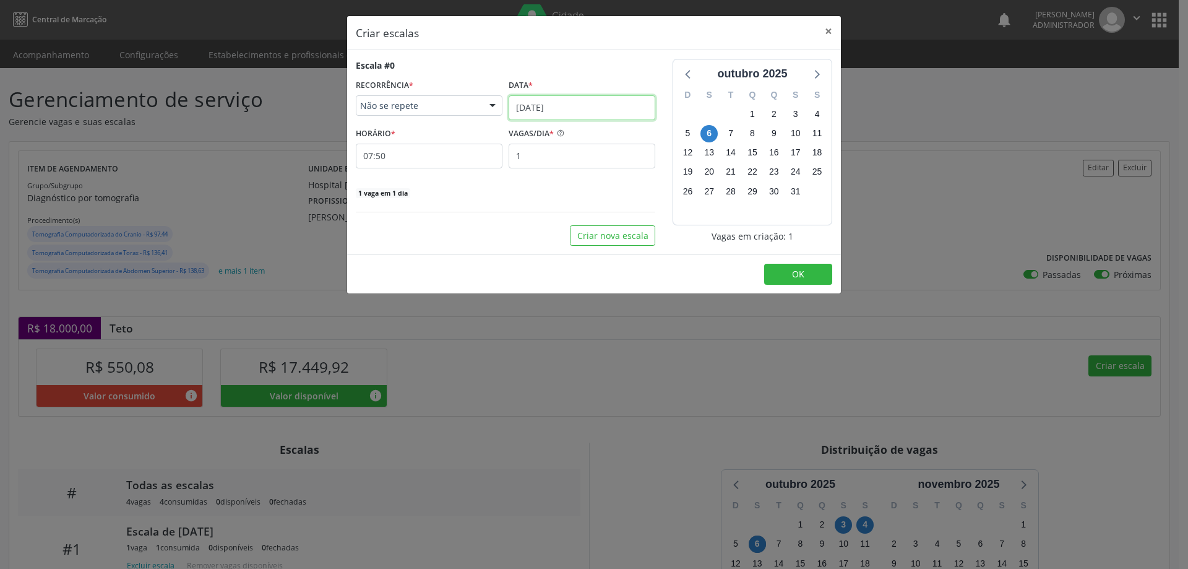
click at [535, 106] on input "06/10/2025" at bounding box center [582, 107] width 147 height 25
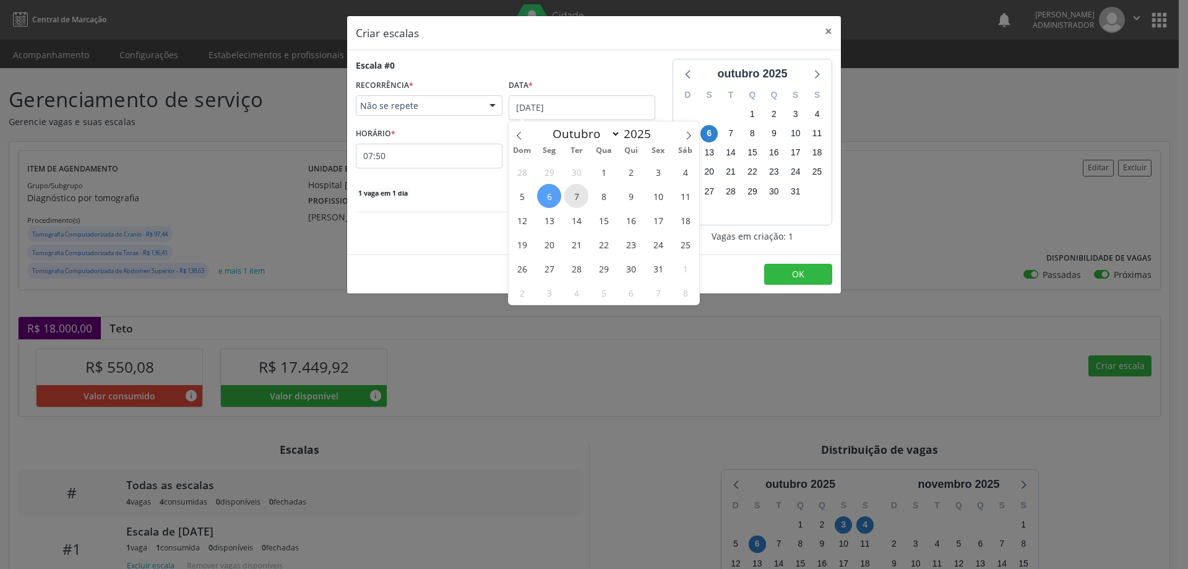
click at [582, 194] on span "7" at bounding box center [576, 196] width 24 height 24
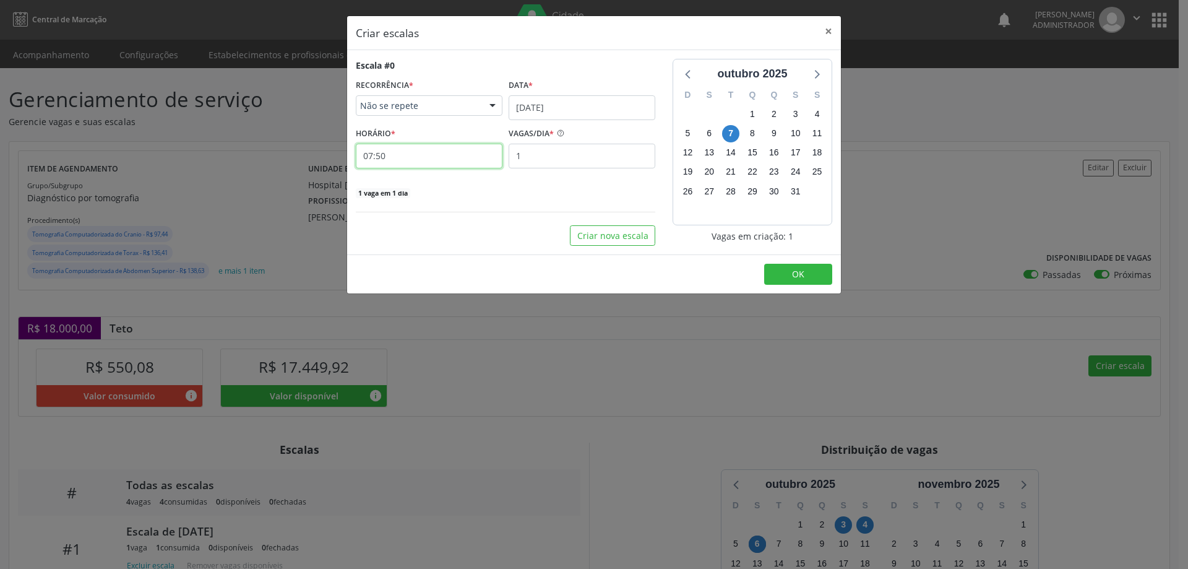
click at [469, 152] on input "07:50" at bounding box center [429, 156] width 147 height 25
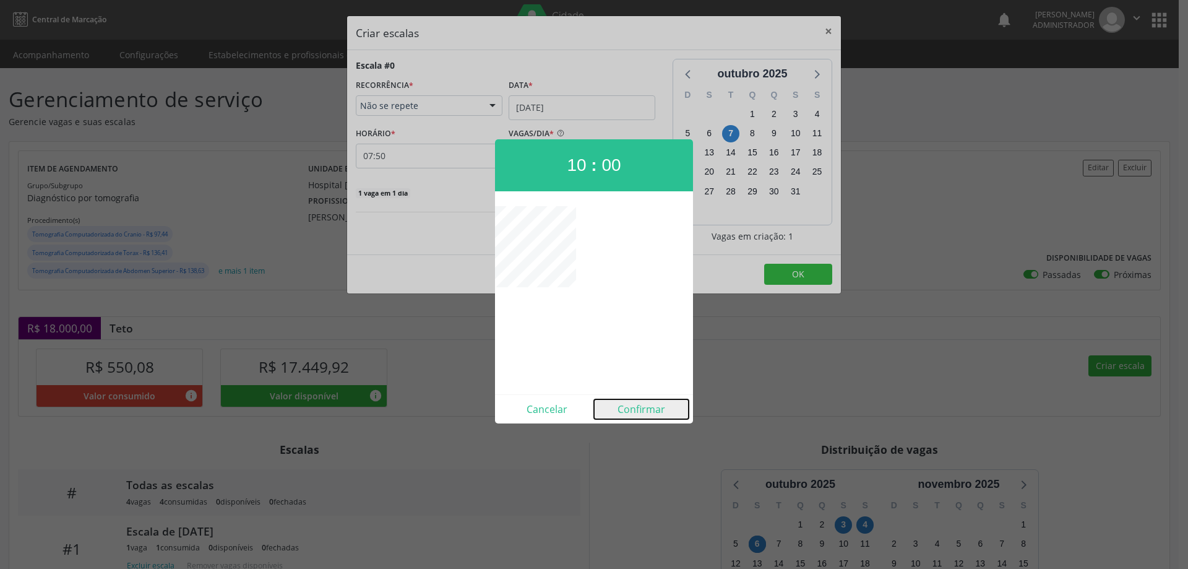
click at [634, 405] on button "Confirmar" at bounding box center [641, 409] width 95 height 20
type input "10:00"
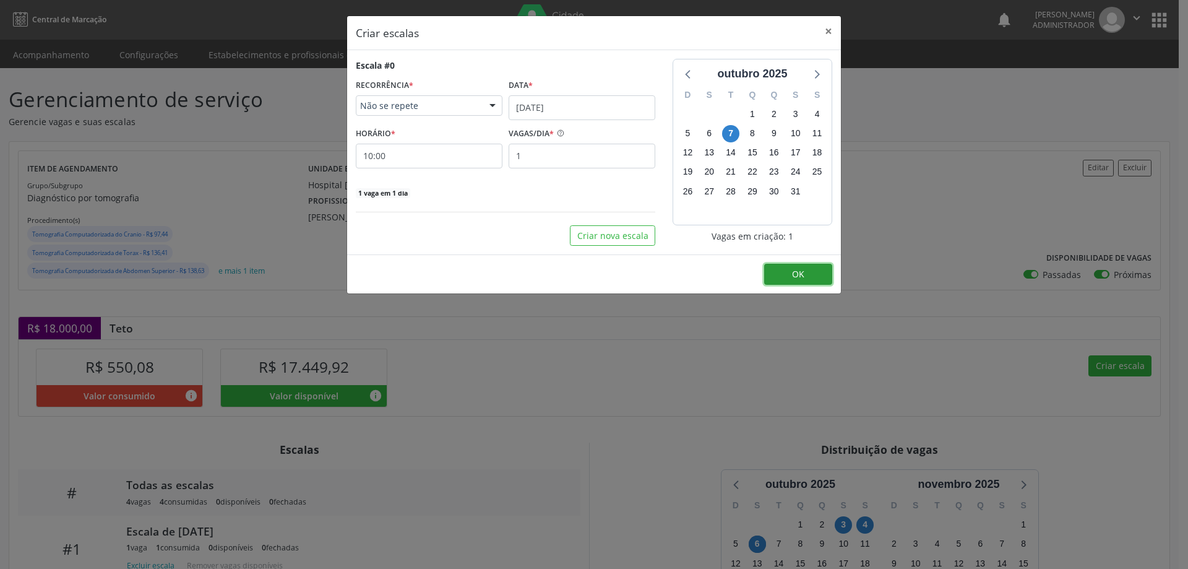
click at [793, 278] on span "OK" at bounding box center [798, 274] width 12 height 12
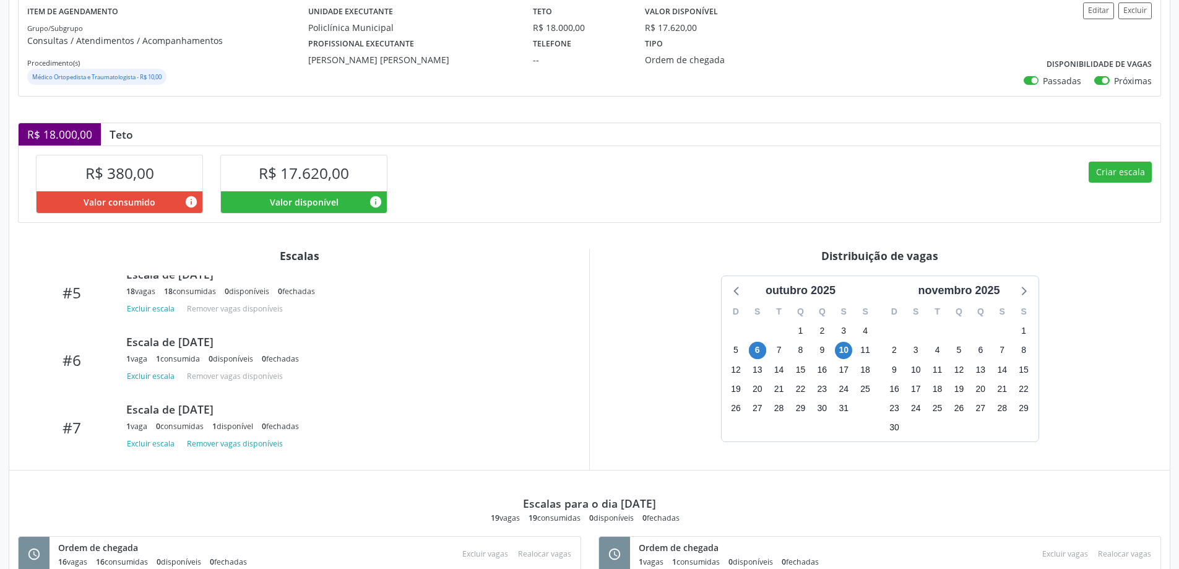
scroll to position [186, 0]
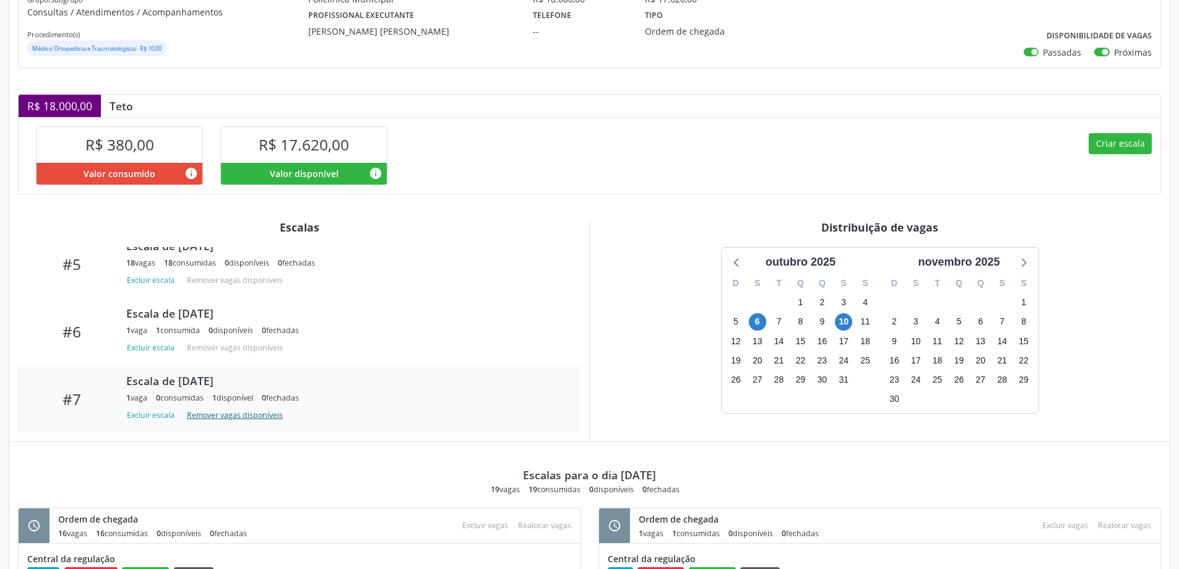
click at [207, 411] on button "Remover vagas disponíveis" at bounding box center [235, 415] width 106 height 17
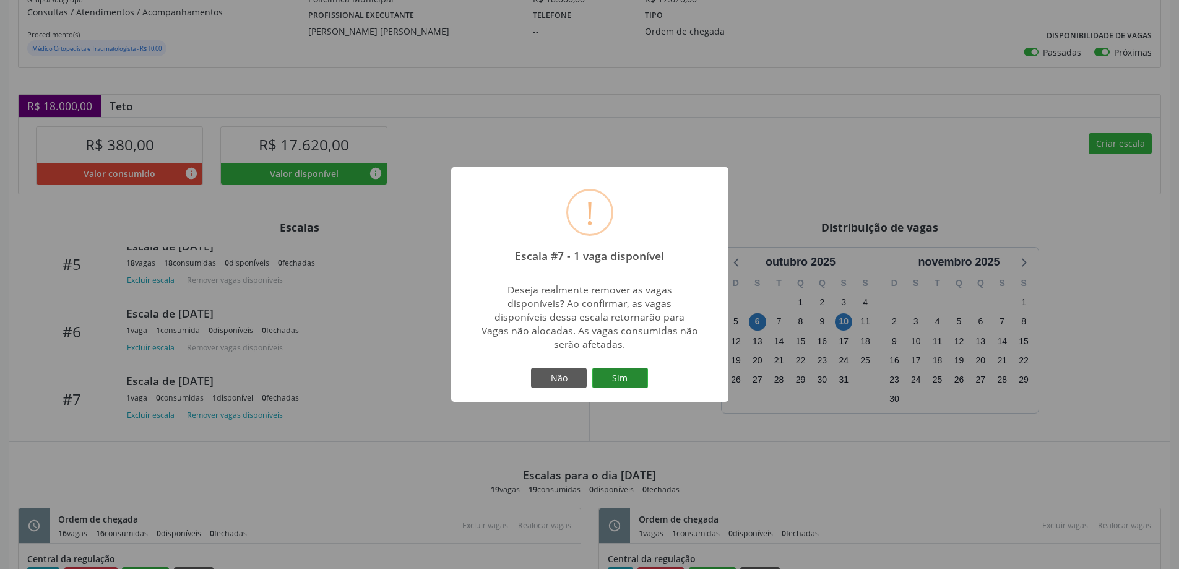
click at [623, 378] on button "Sim" at bounding box center [620, 377] width 56 height 21
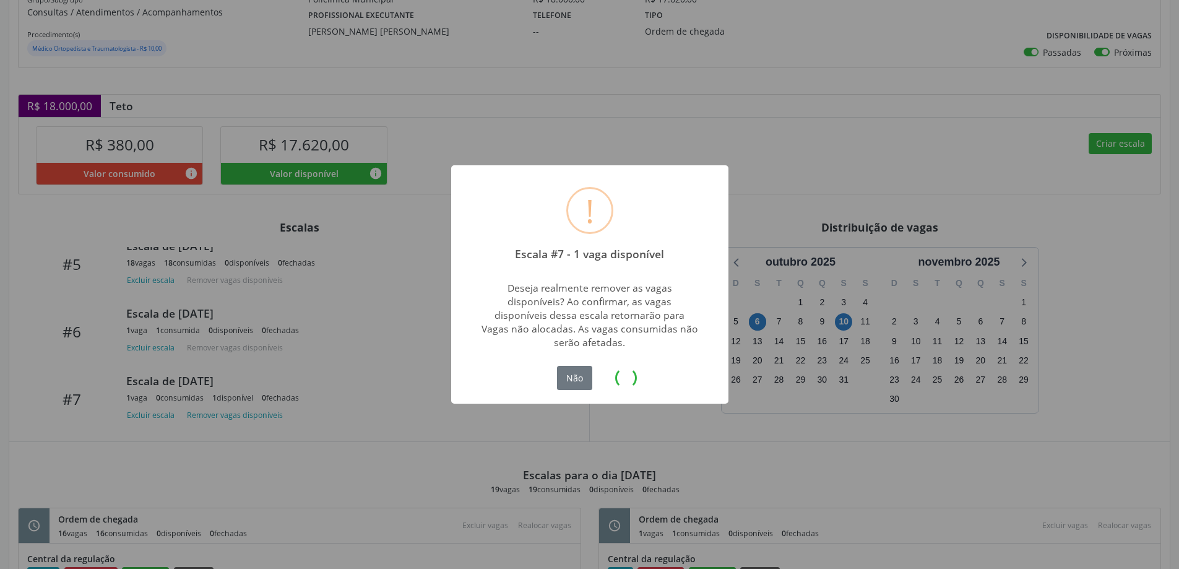
scroll to position [0, 0]
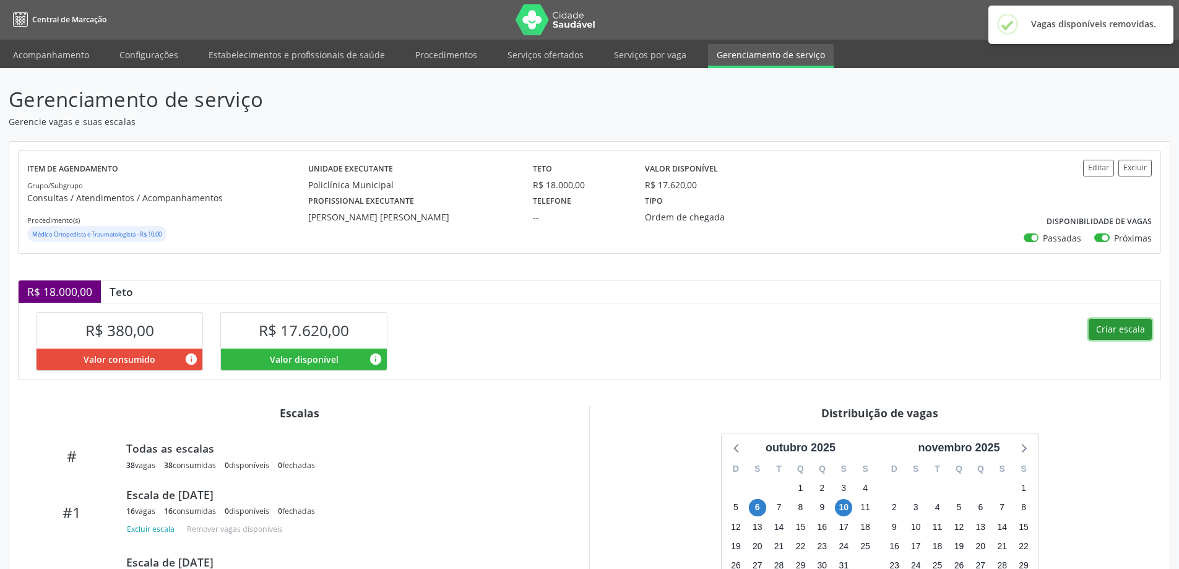
click at [1108, 333] on button "Criar escala" at bounding box center [1119, 329] width 63 height 21
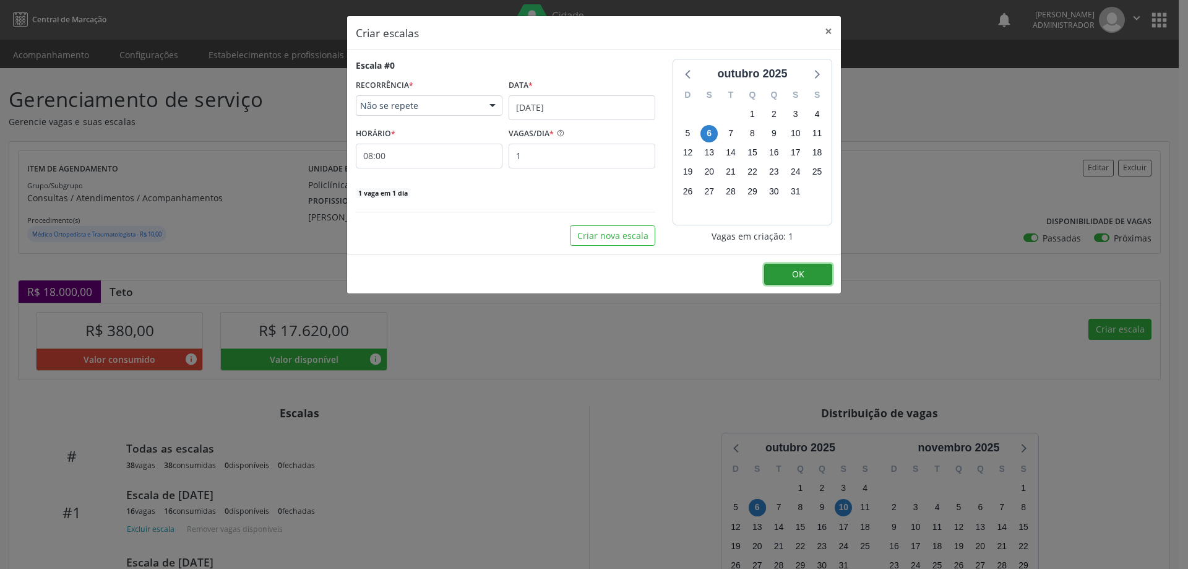
click at [807, 269] on button "OK" at bounding box center [798, 274] width 68 height 21
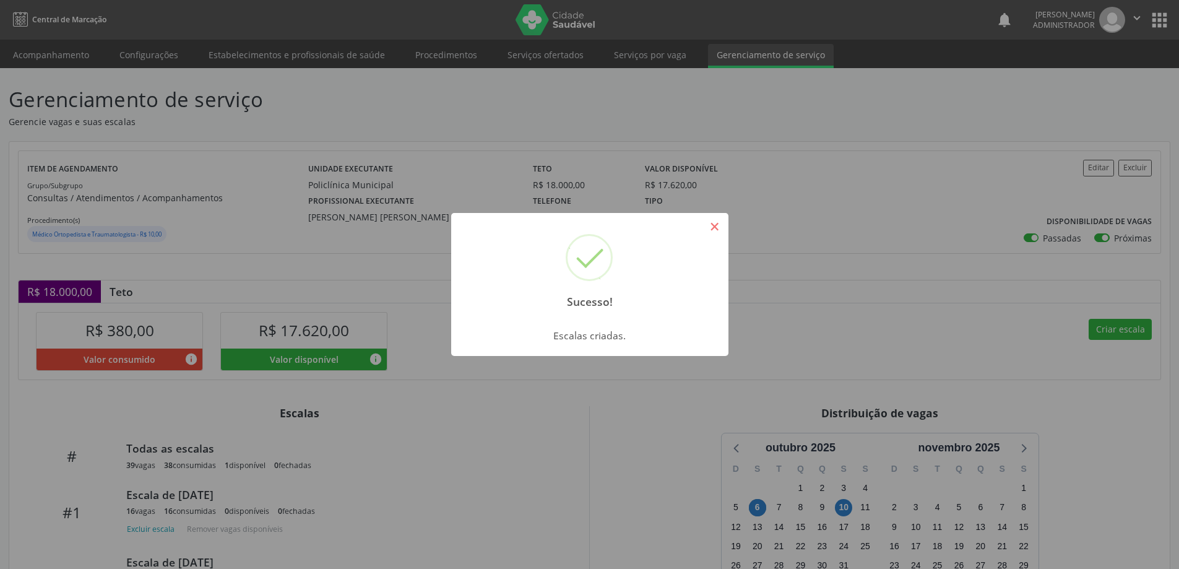
click at [720, 233] on button "×" at bounding box center [714, 226] width 21 height 21
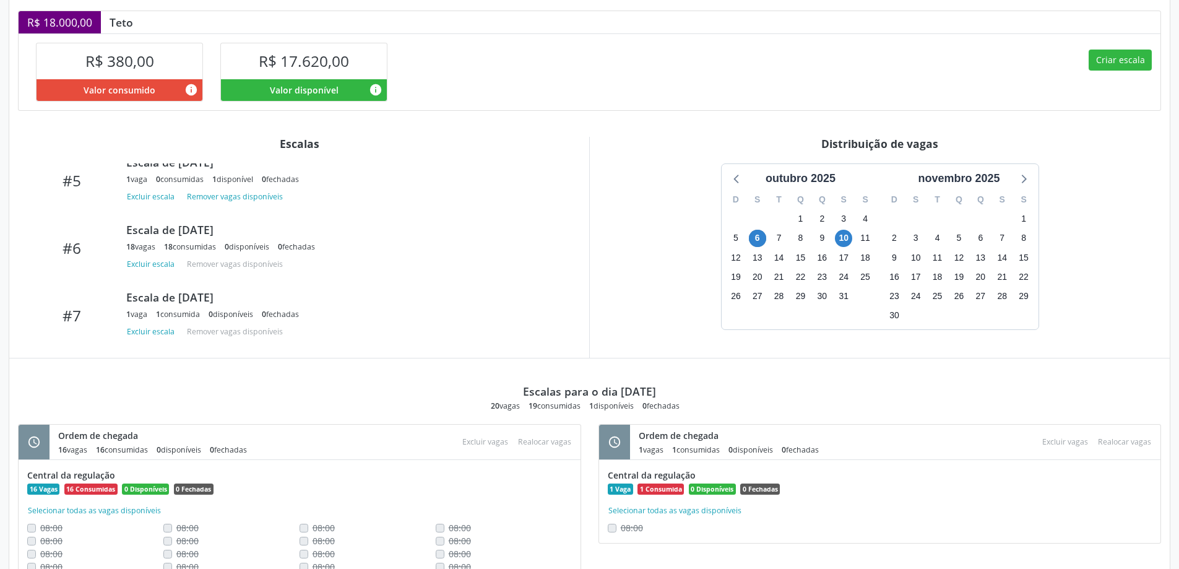
scroll to position [247, 0]
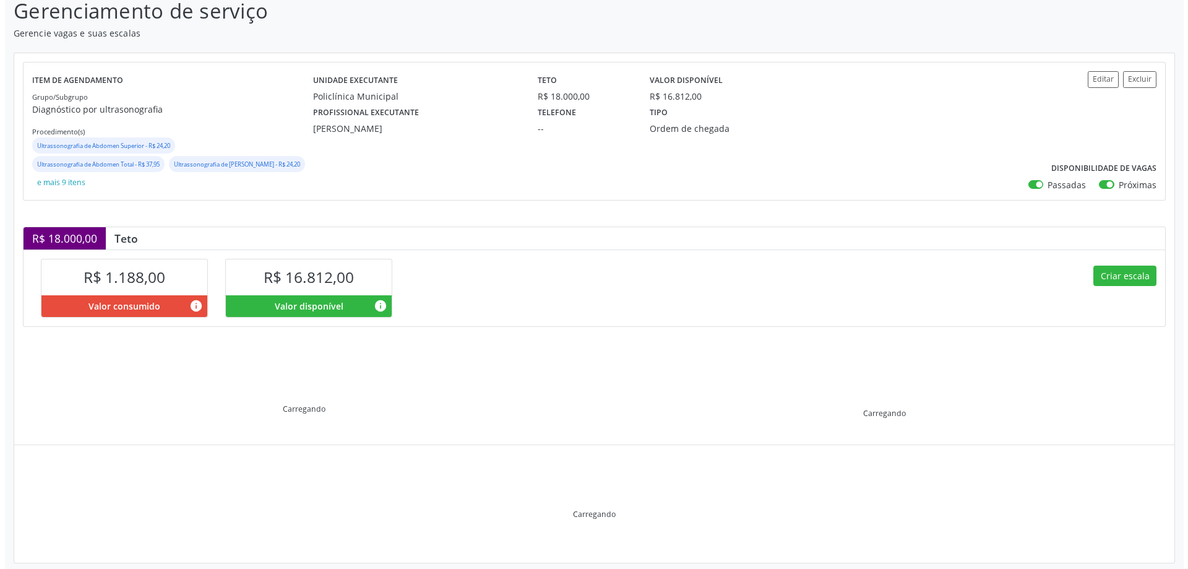
scroll to position [101, 0]
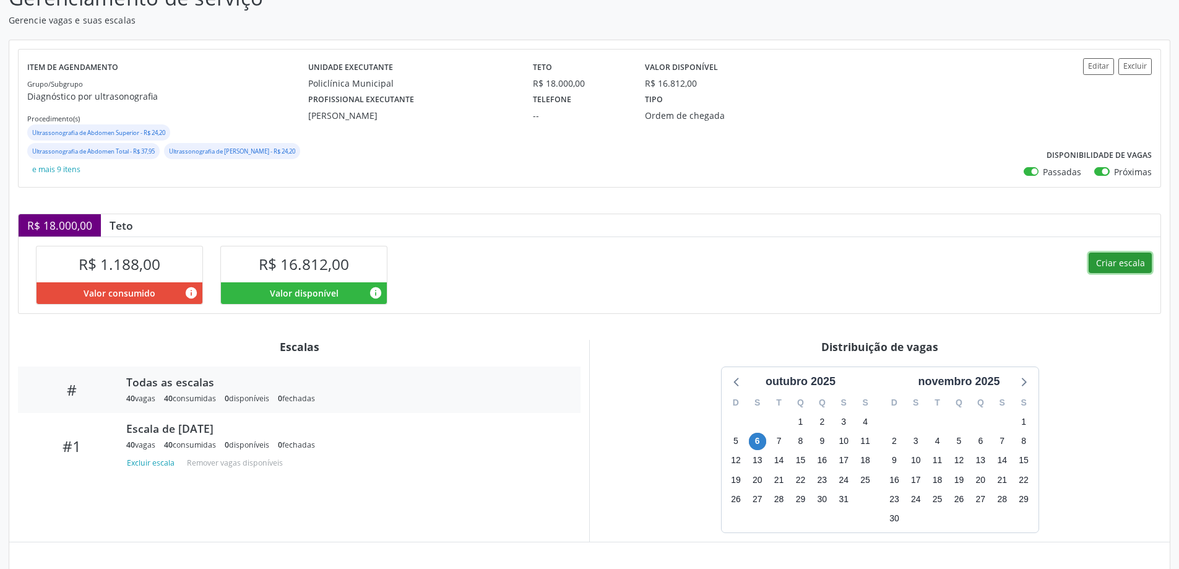
click at [1124, 266] on button "Criar escala" at bounding box center [1119, 262] width 63 height 21
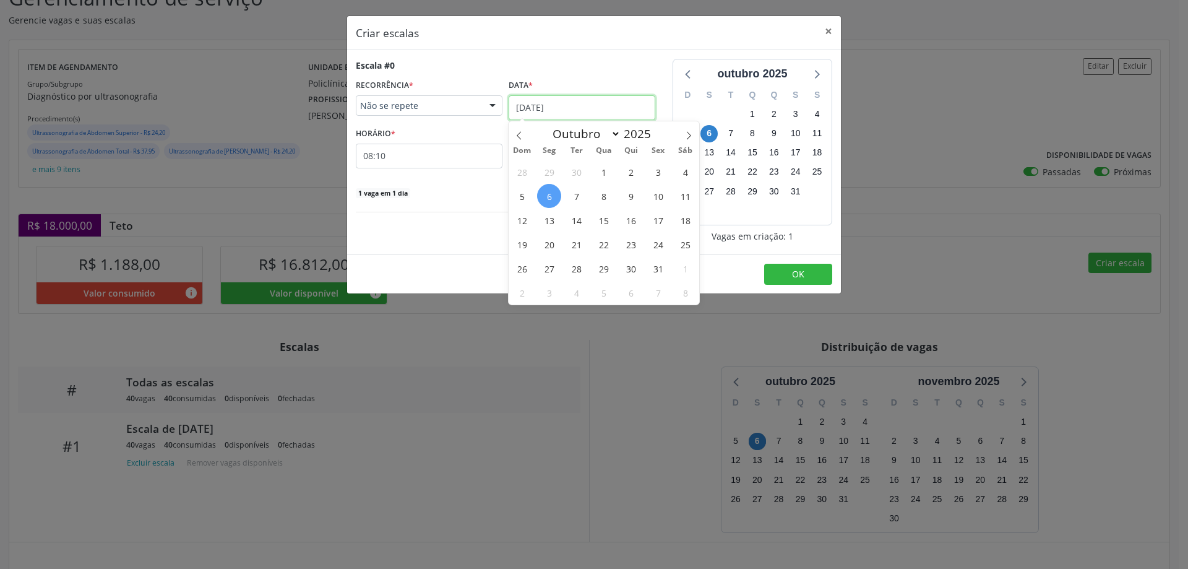
click at [549, 95] on input "[DATE]" at bounding box center [582, 107] width 147 height 25
click at [547, 211] on span "13" at bounding box center [549, 220] width 24 height 24
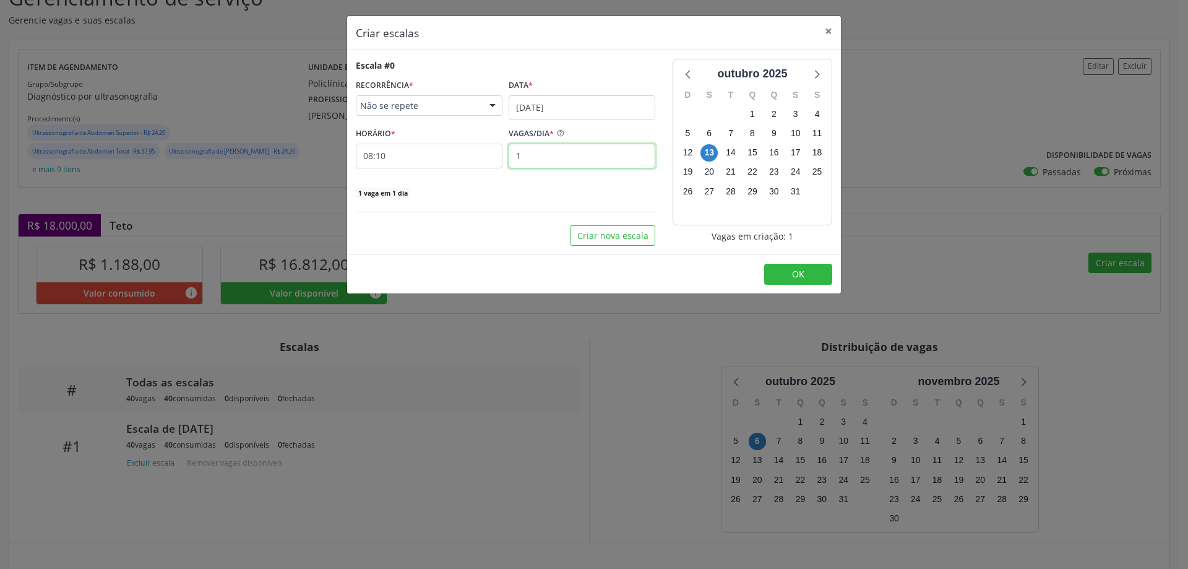
click at [539, 158] on input "1" at bounding box center [582, 156] width 147 height 25
type input "40"
click at [447, 158] on input "08:10" at bounding box center [429, 156] width 147 height 25
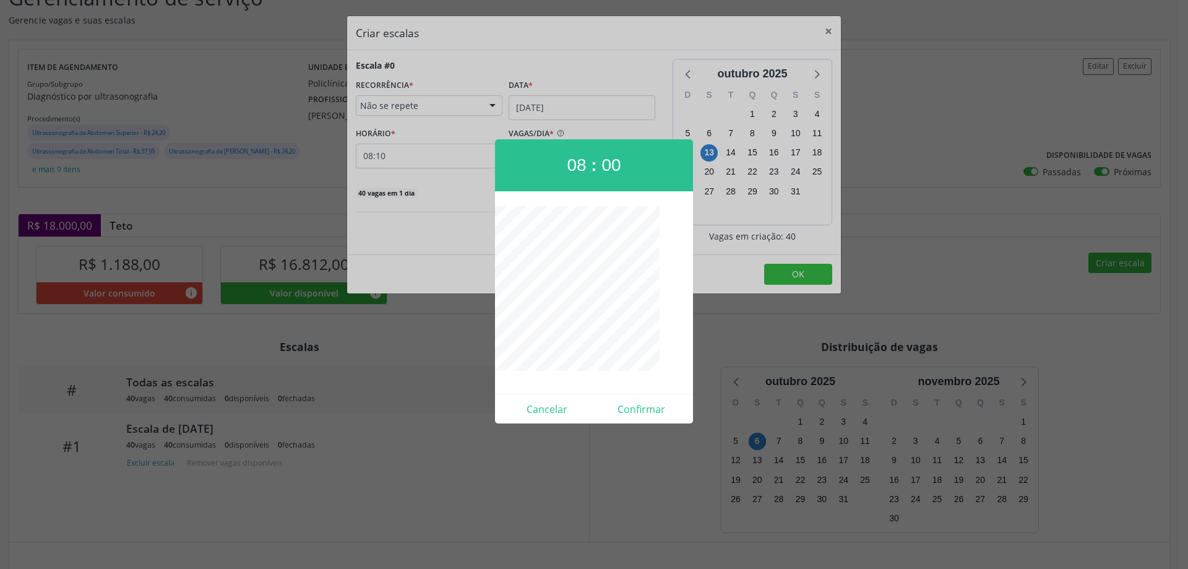
click at [575, 160] on span "08" at bounding box center [576, 164] width 19 height 19
click at [624, 408] on button "Confirmar" at bounding box center [641, 409] width 95 height 20
type input "07:00"
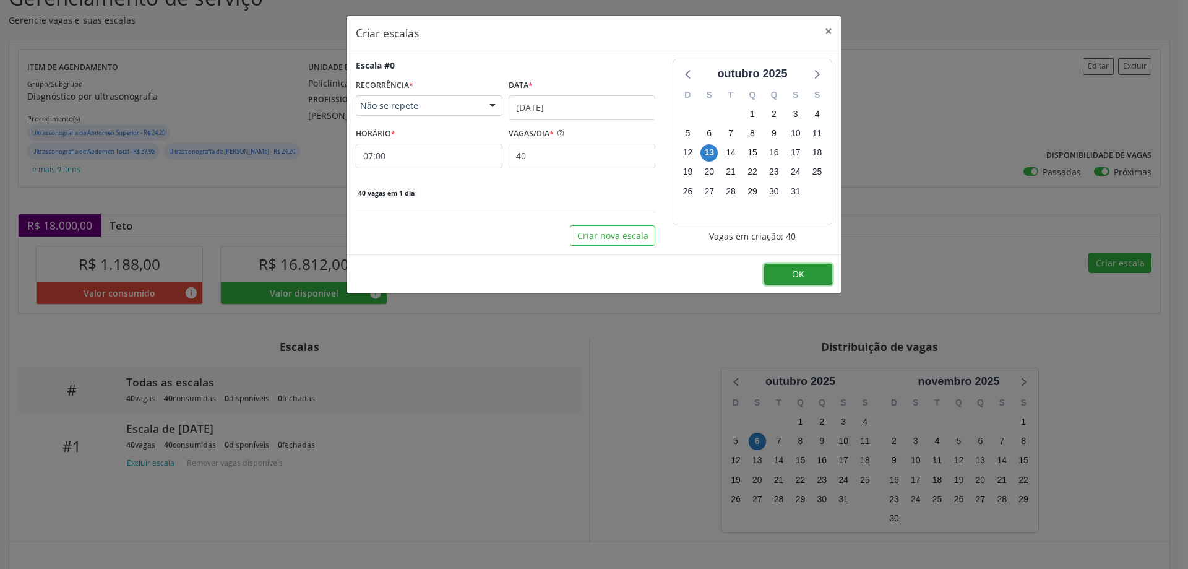
click at [798, 277] on span "OK" at bounding box center [798, 274] width 12 height 12
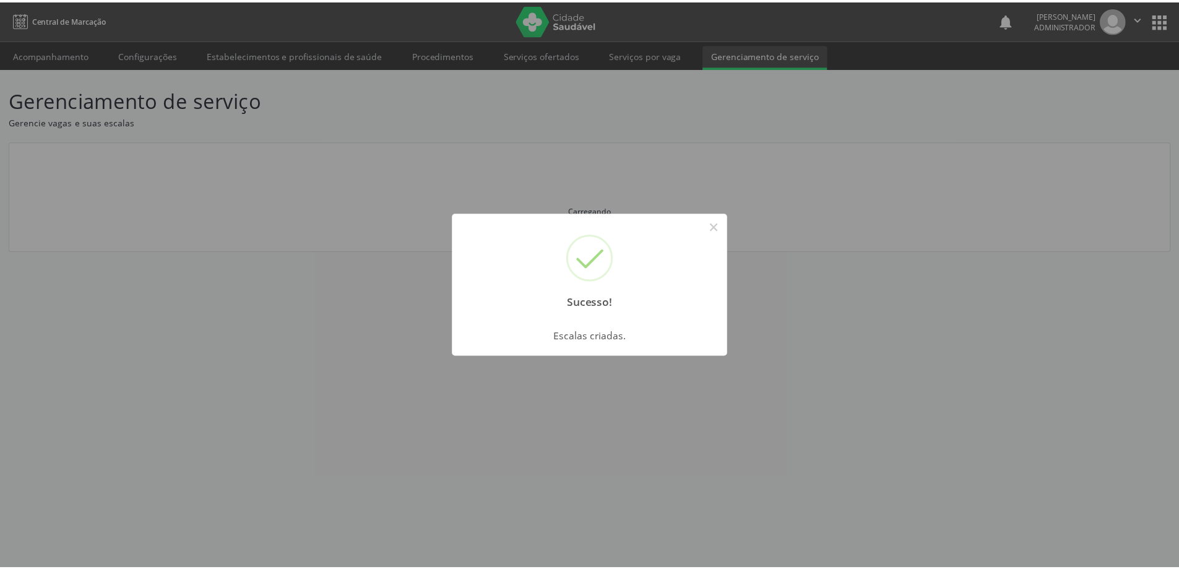
scroll to position [0, 0]
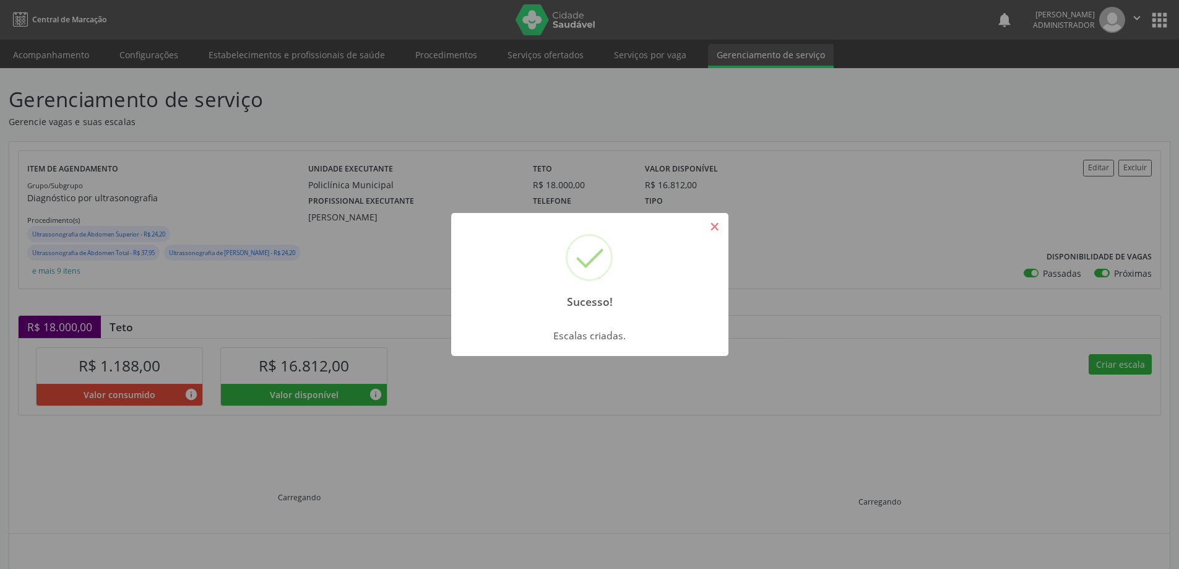
click at [716, 231] on button "×" at bounding box center [714, 226] width 21 height 21
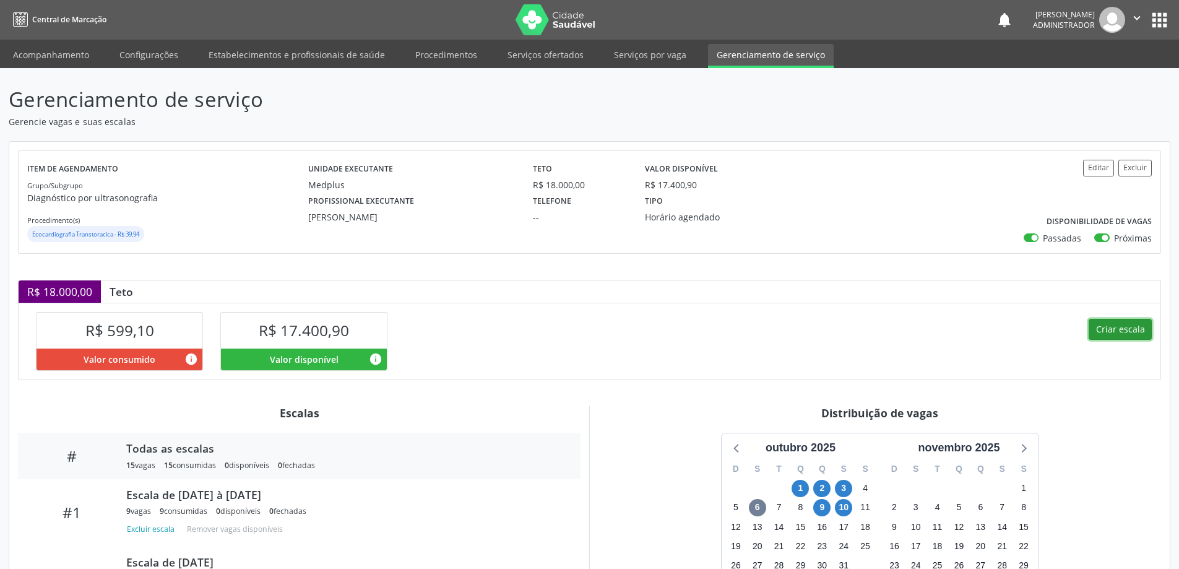
click at [1101, 331] on button "Criar escala" at bounding box center [1119, 329] width 63 height 21
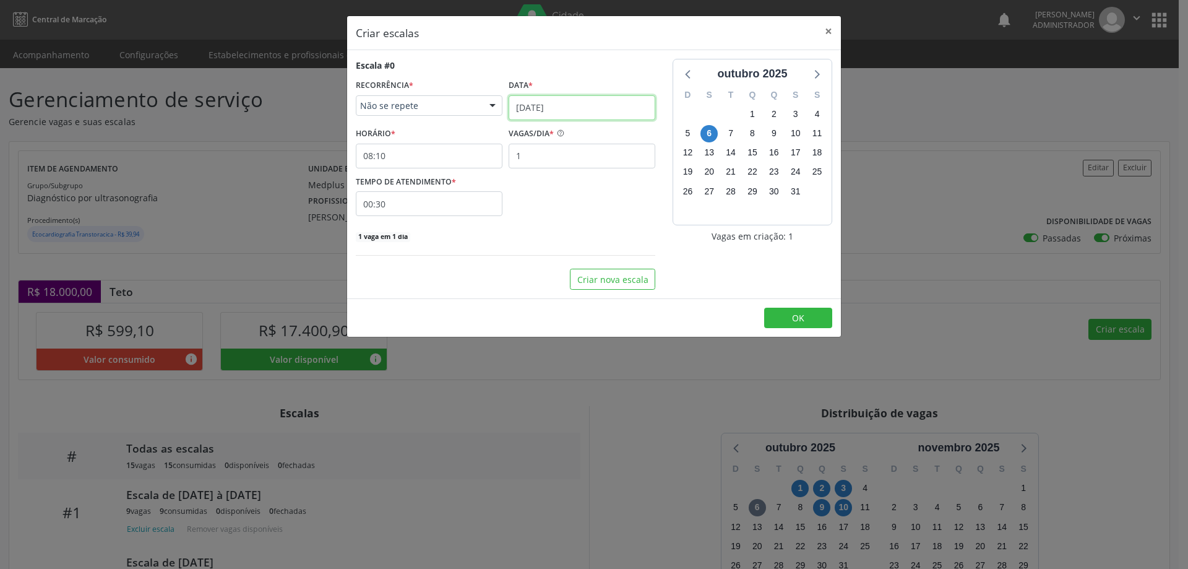
click at [564, 97] on input "[DATE]" at bounding box center [582, 107] width 147 height 25
click at [599, 198] on span "8" at bounding box center [603, 196] width 24 height 24
click at [544, 155] on input "1" at bounding box center [582, 156] width 147 height 25
type input "3"
click at [501, 157] on input "08:10" at bounding box center [429, 156] width 147 height 25
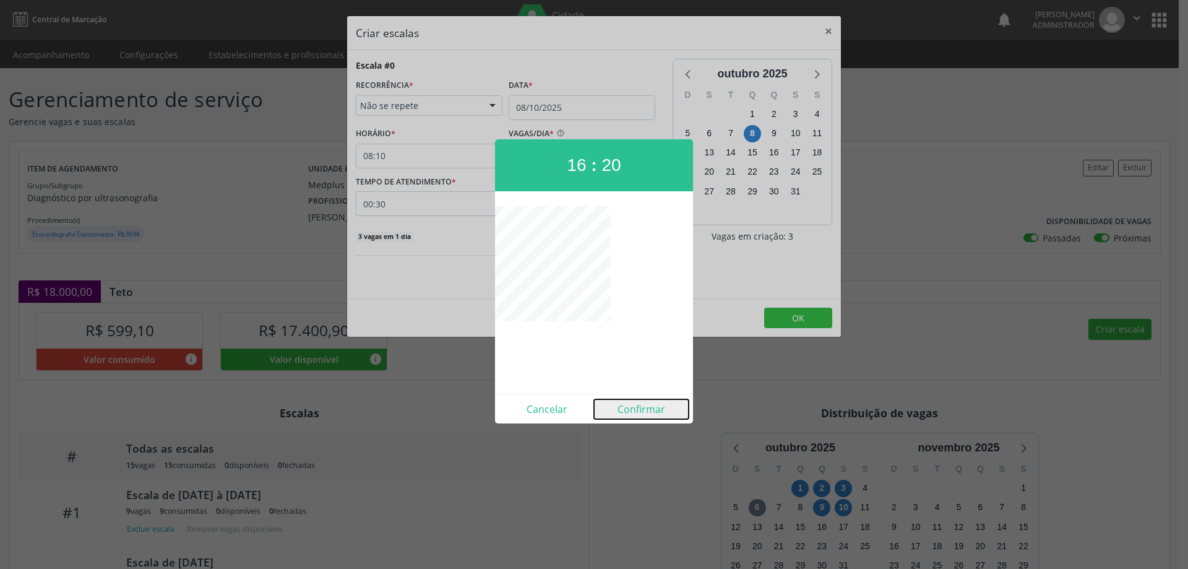
click at [651, 408] on button "Confirmar" at bounding box center [641, 409] width 95 height 20
type input "16:20"
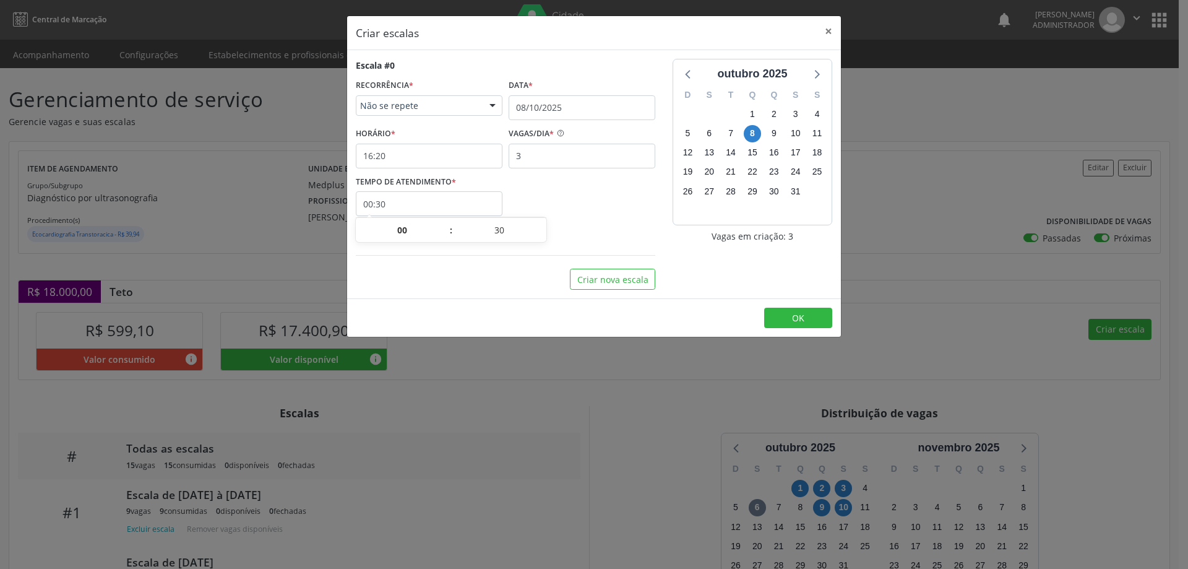
click at [427, 205] on input "00:30" at bounding box center [429, 203] width 147 height 25
click at [540, 236] on span at bounding box center [542, 236] width 9 height 12
type input "00:25"
type input "25"
click at [540, 236] on span at bounding box center [542, 236] width 9 height 12
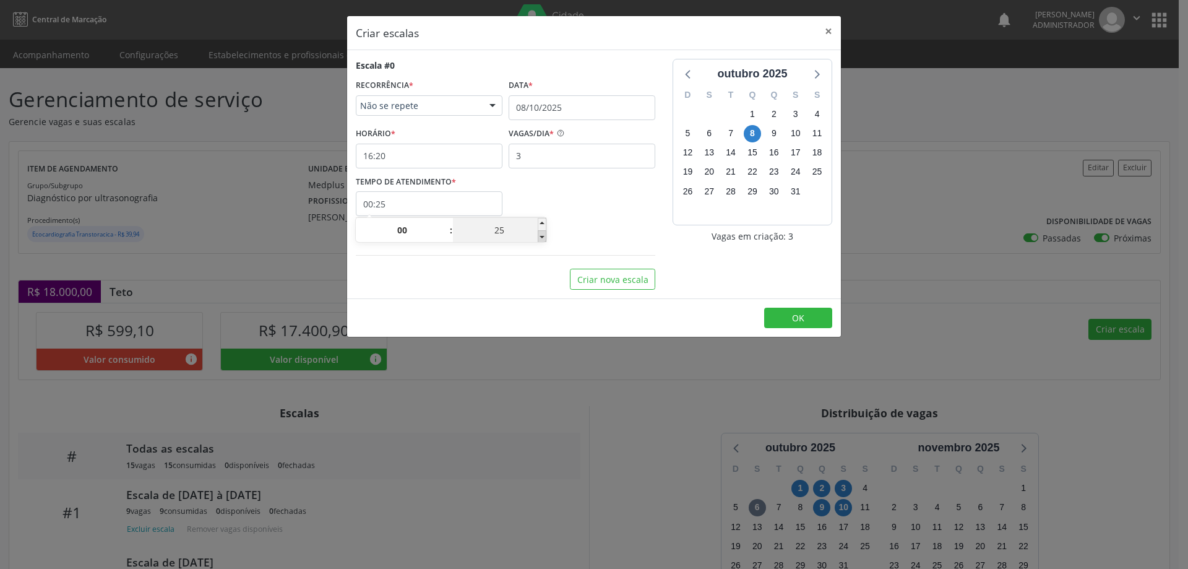
type input "00:20"
type input "20"
click at [820, 321] on button "OK" at bounding box center [798, 317] width 68 height 21
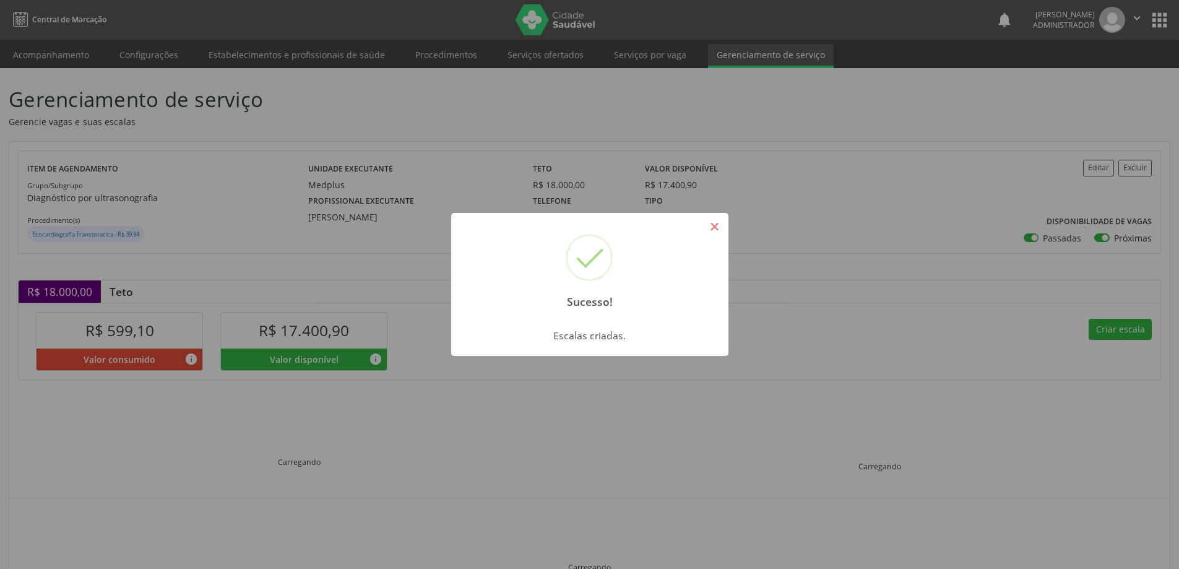
click at [715, 223] on button "×" at bounding box center [714, 226] width 21 height 21
